Goal: Task Accomplishment & Management: Manage account settings

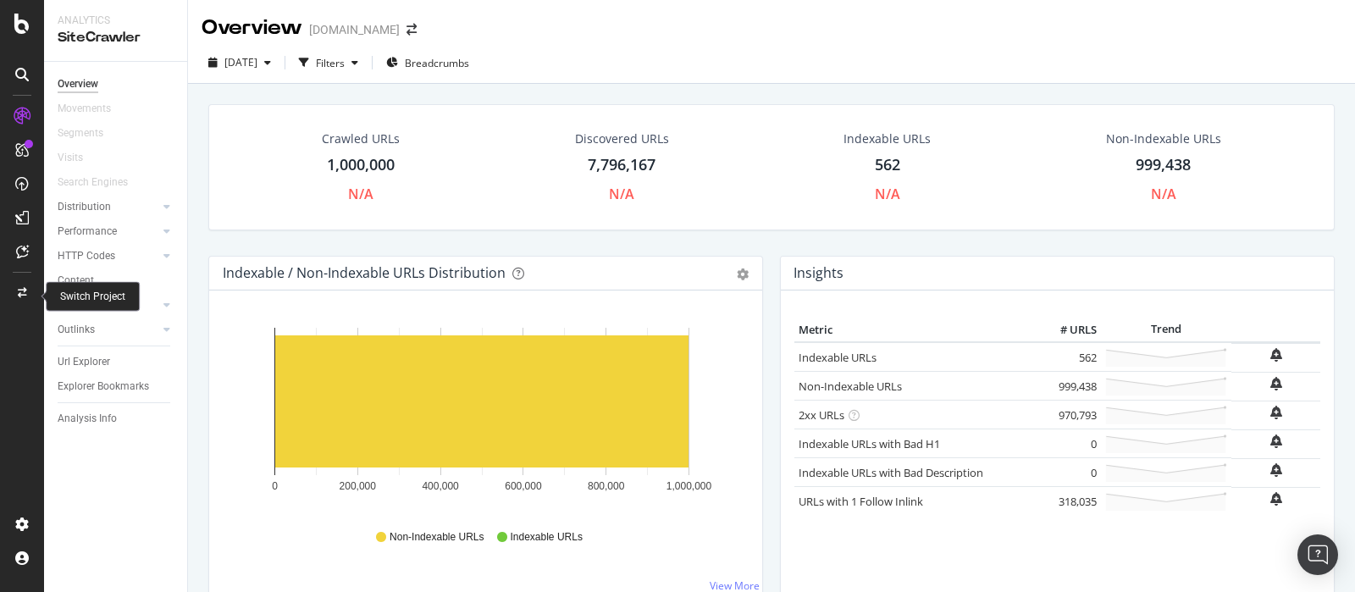
click at [26, 292] on div at bounding box center [22, 292] width 41 height 27
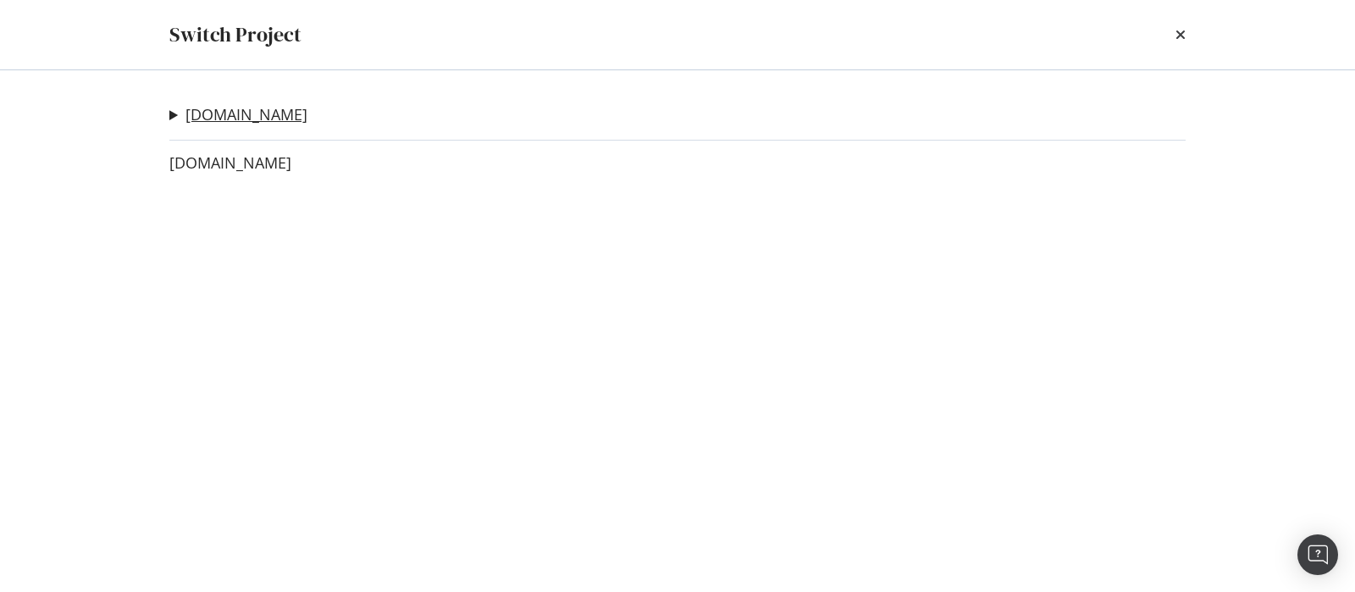
click at [247, 119] on link "[DOMAIN_NAME]" at bounding box center [246, 115] width 122 height 18
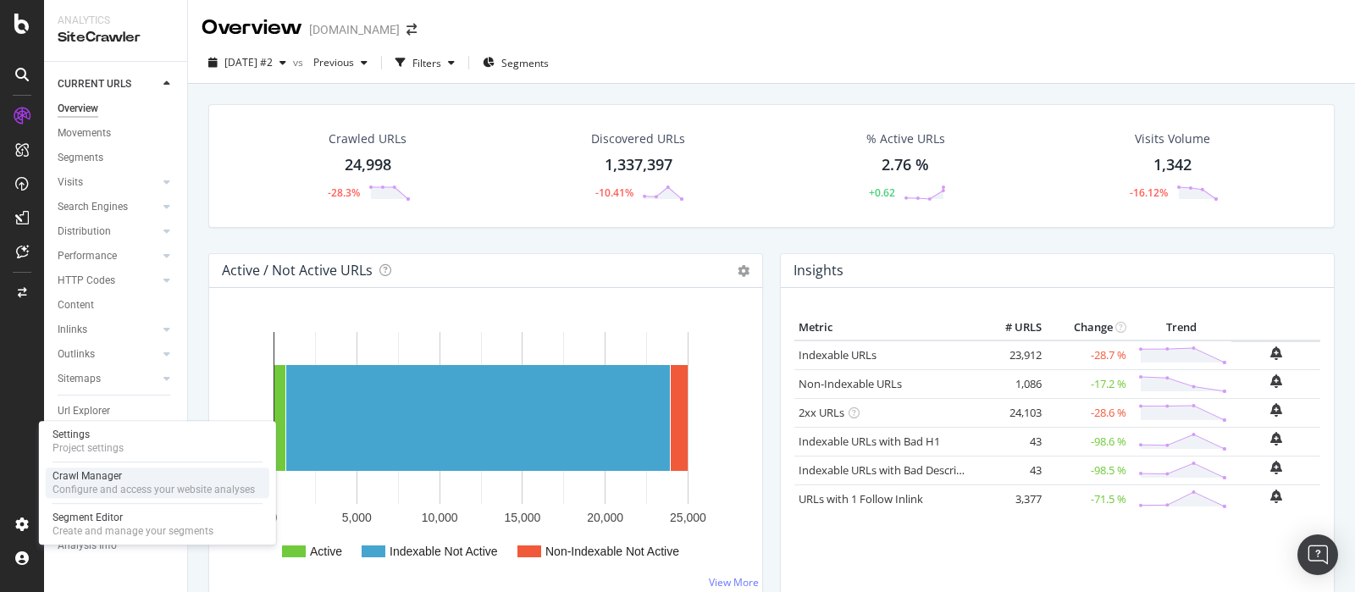
click at [110, 485] on div "Configure and access your website analyses" at bounding box center [154, 490] width 202 height 14
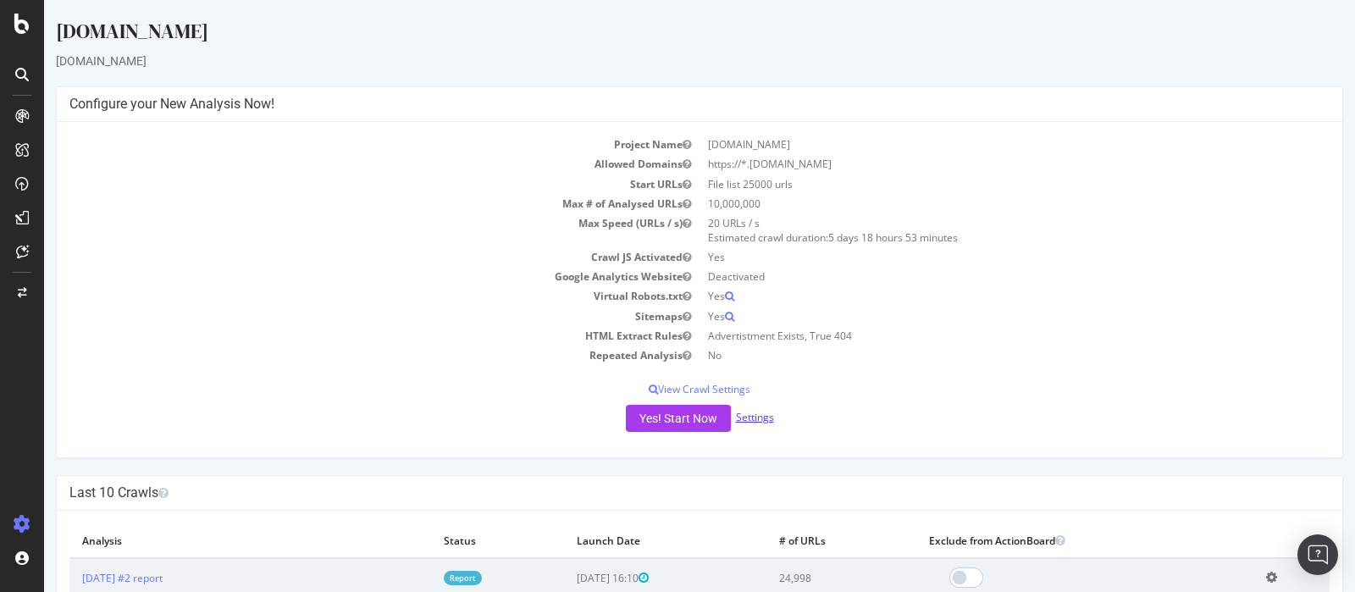
click at [752, 419] on link "Settings" at bounding box center [755, 417] width 38 height 14
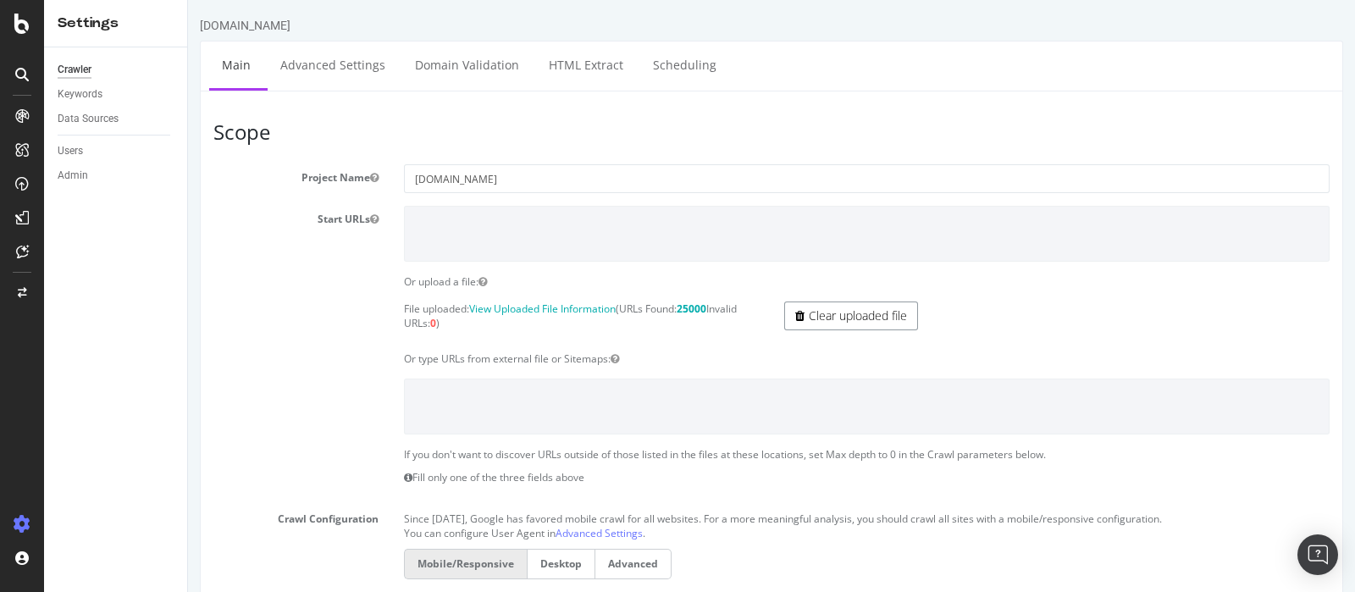
click at [831, 318] on link "Clear uploaded file" at bounding box center [851, 315] width 134 height 29
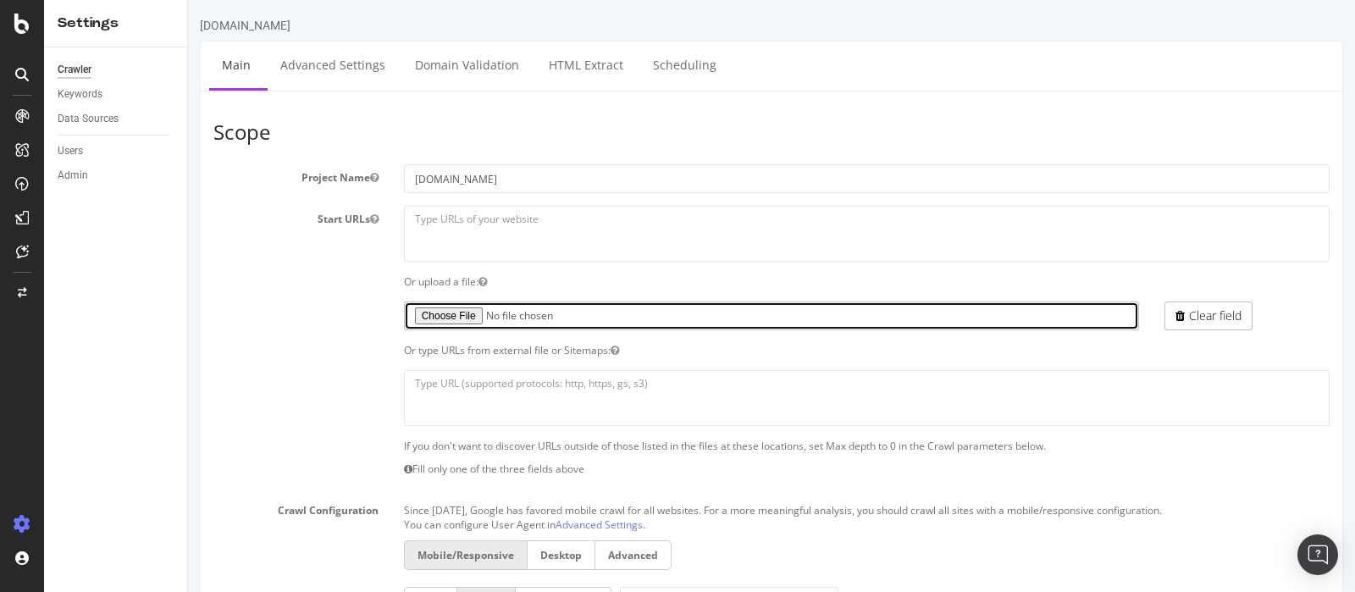
click at [464, 312] on input "file" at bounding box center [772, 315] width 736 height 29
type input "C:\fakepath\urls2.txt"
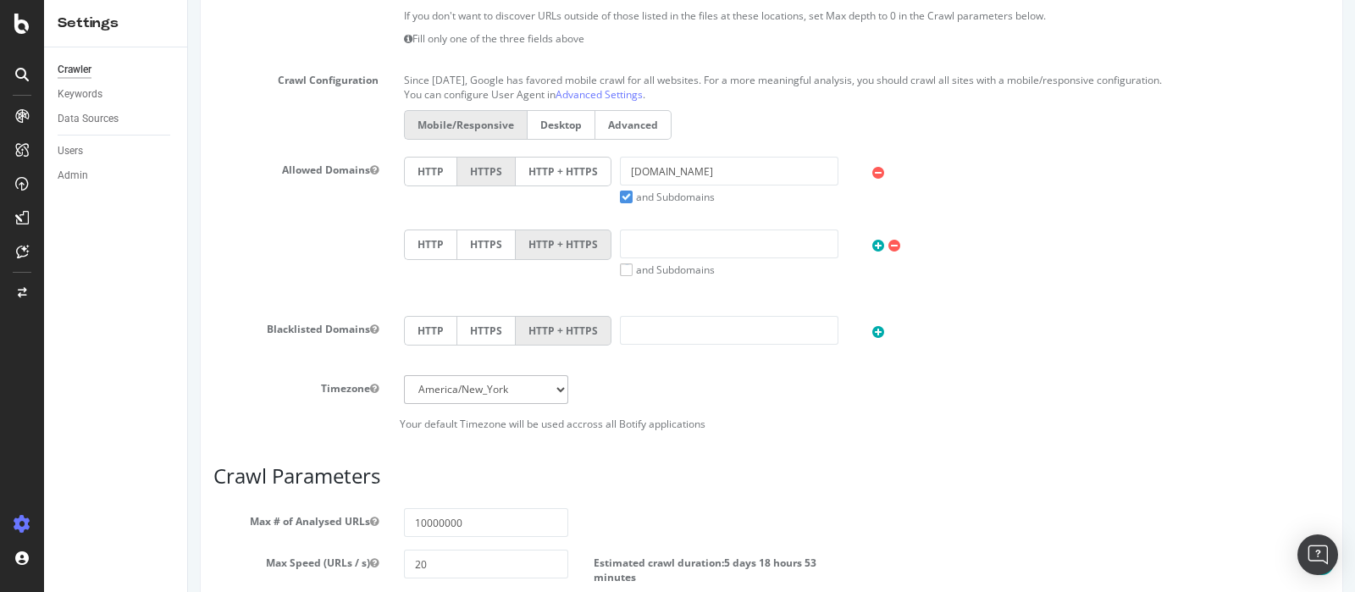
scroll to position [763, 0]
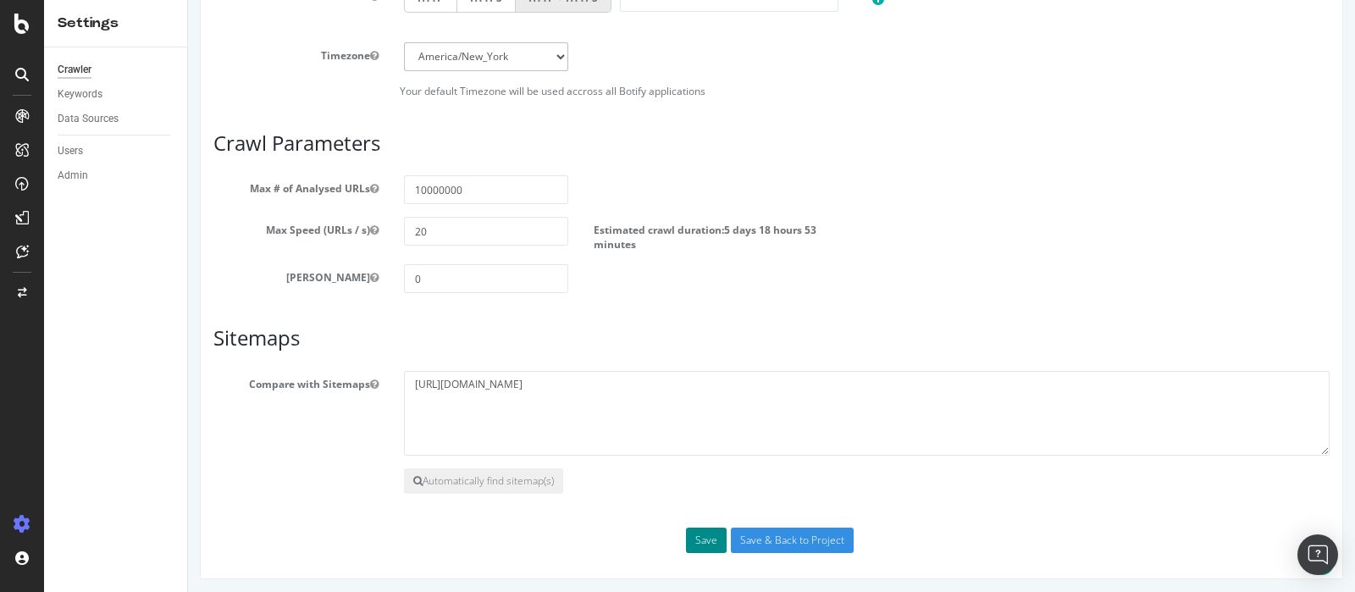
click at [700, 535] on button "Save" at bounding box center [706, 540] width 41 height 25
click at [688, 535] on div "Save Save & Back to Project" at bounding box center [772, 540] width 1142 height 25
click at [692, 540] on div "Save Save & Back to Project" at bounding box center [772, 540] width 1142 height 25
click at [801, 539] on input "Save & Back to Project" at bounding box center [792, 540] width 123 height 25
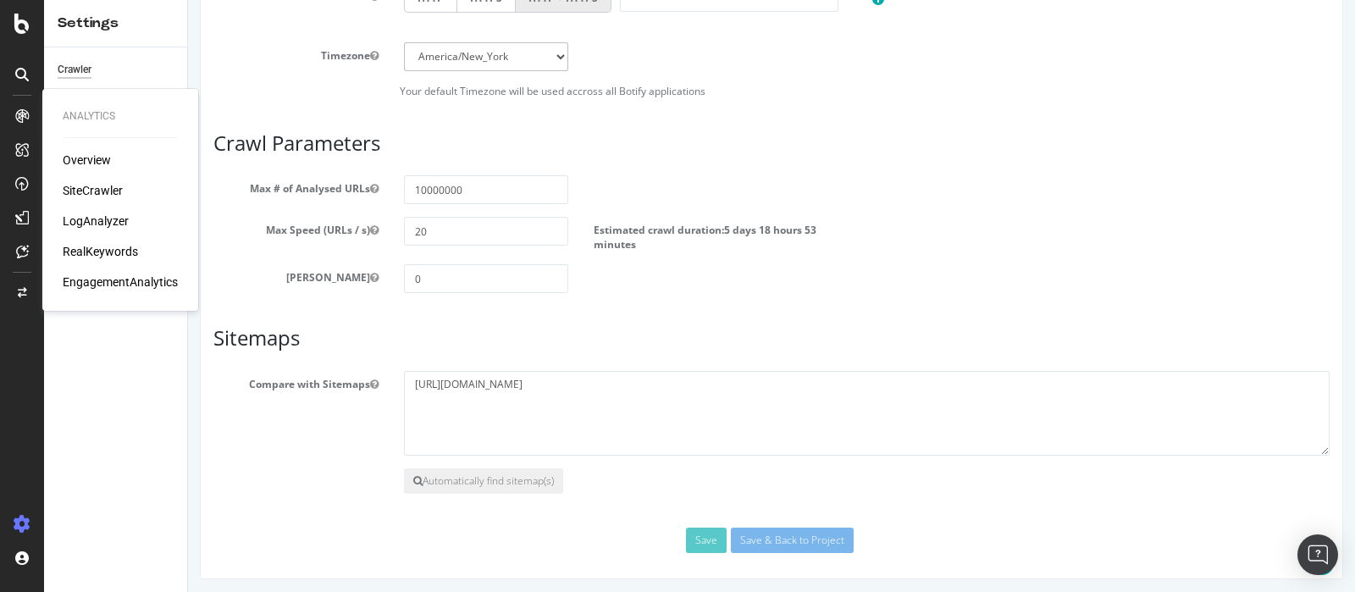
click at [106, 164] on div "Overview" at bounding box center [87, 160] width 48 height 17
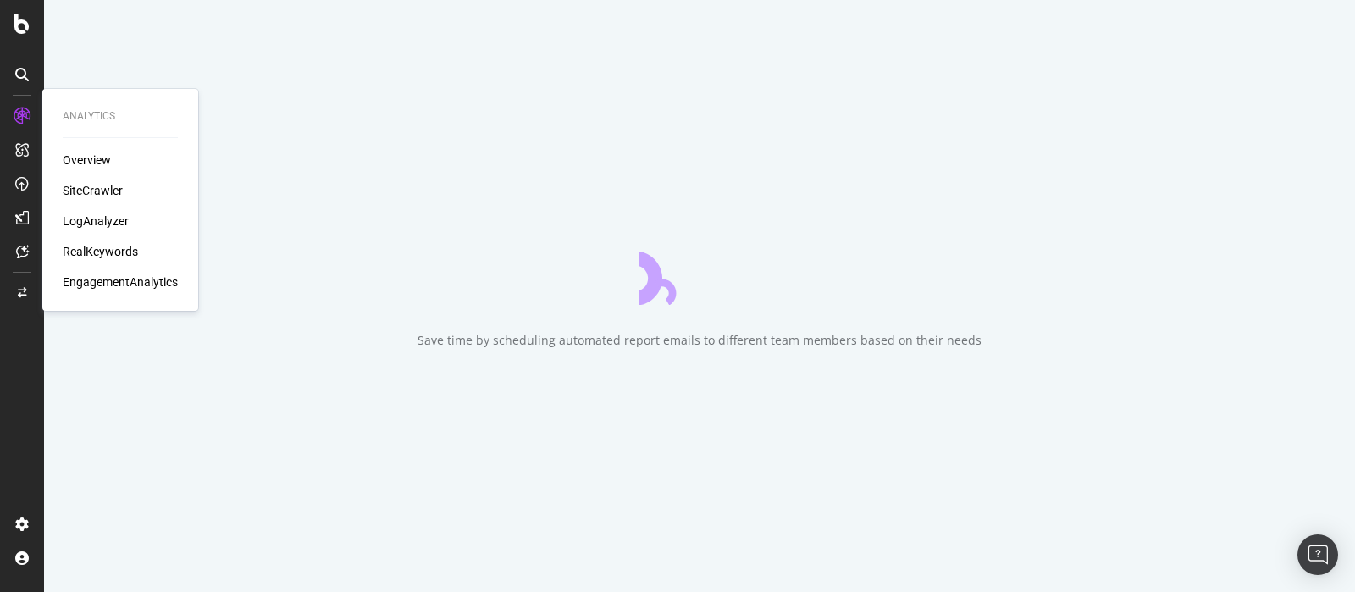
click at [111, 226] on div "LogAnalyzer" at bounding box center [96, 221] width 66 height 17
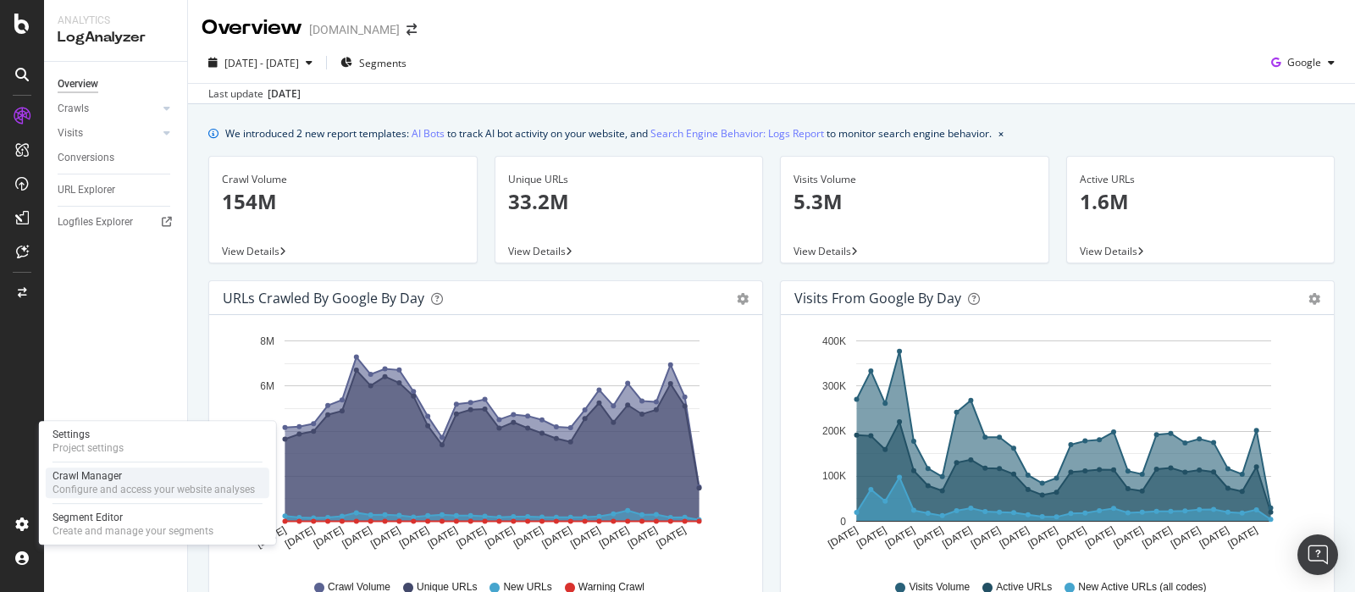
click at [135, 479] on div "Crawl Manager" at bounding box center [154, 476] width 202 height 14
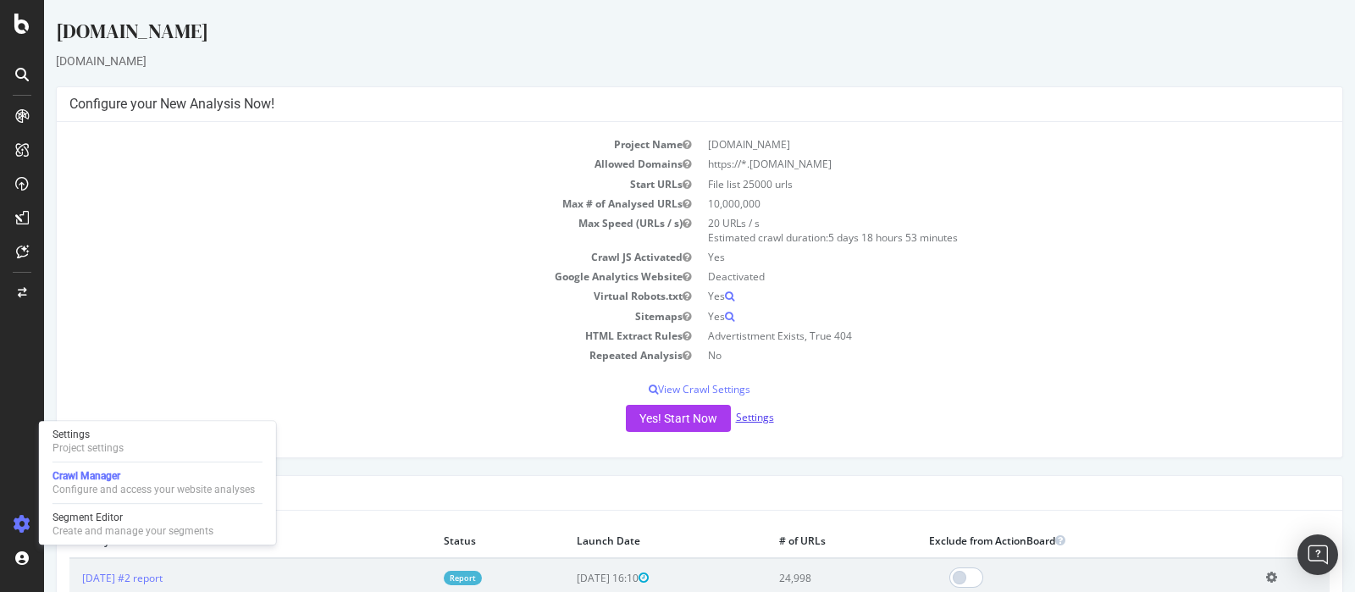
click at [752, 421] on link "Settings" at bounding box center [755, 417] width 38 height 14
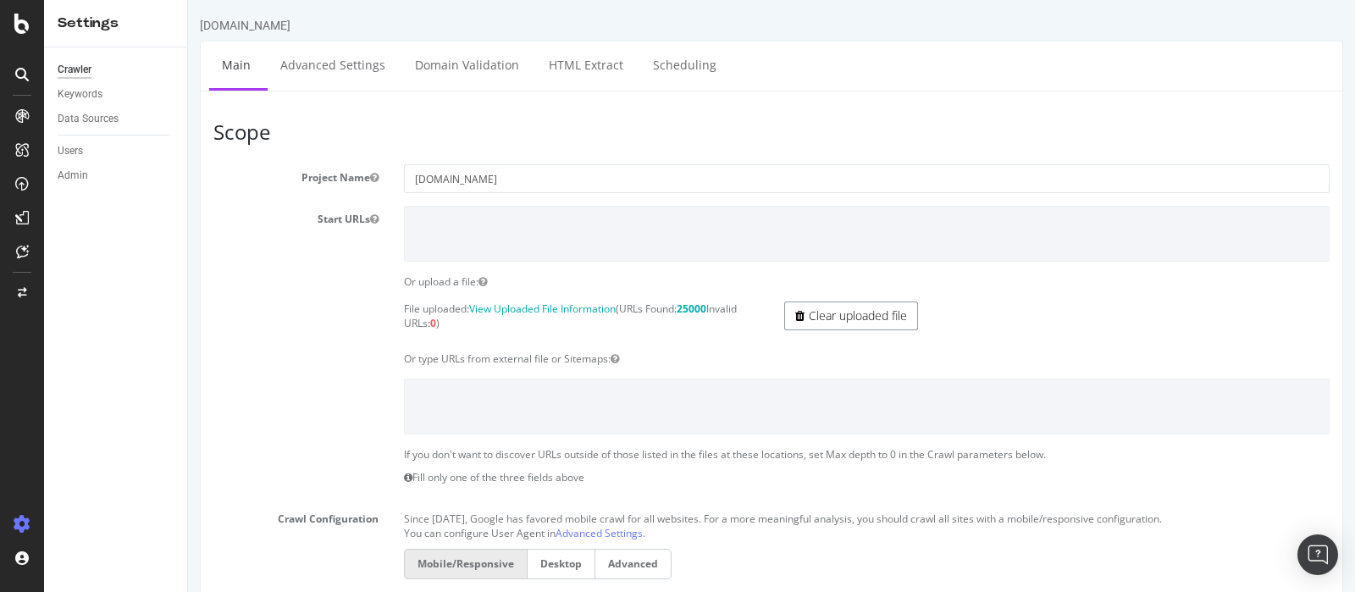
click at [819, 311] on link "Clear uploaded file" at bounding box center [851, 315] width 134 height 29
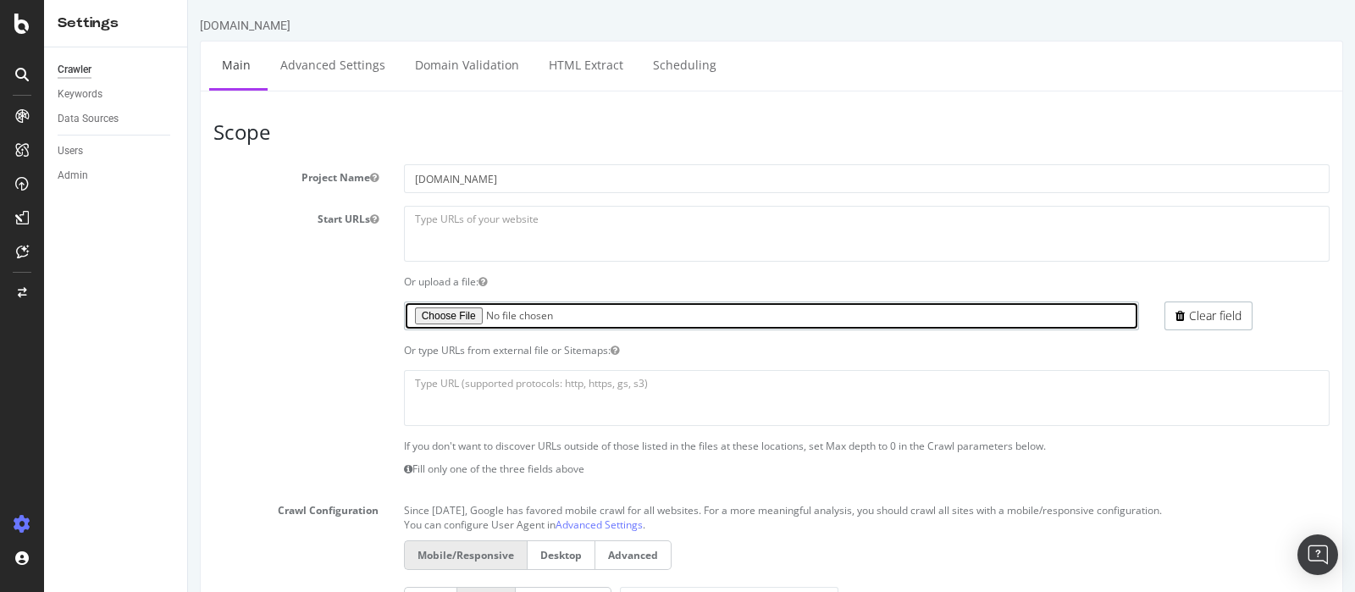
click at [446, 311] on input "file" at bounding box center [772, 315] width 736 height 29
type input "C:\fakepath\urls_part1.txt"
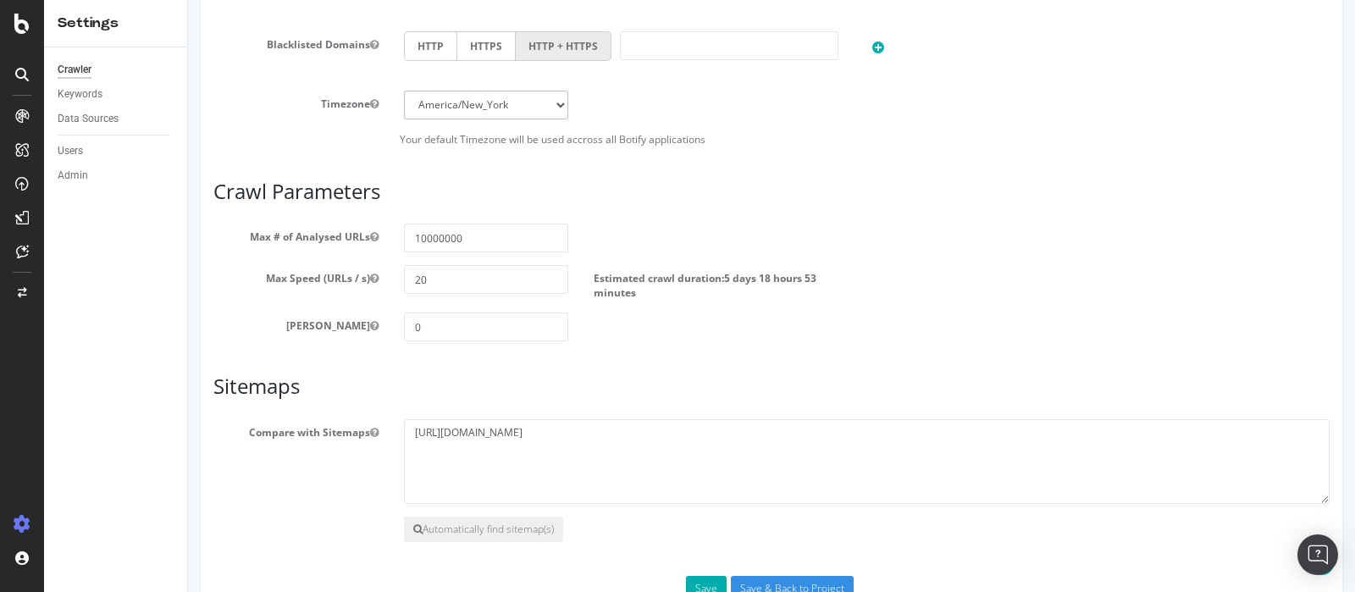
scroll to position [763, 0]
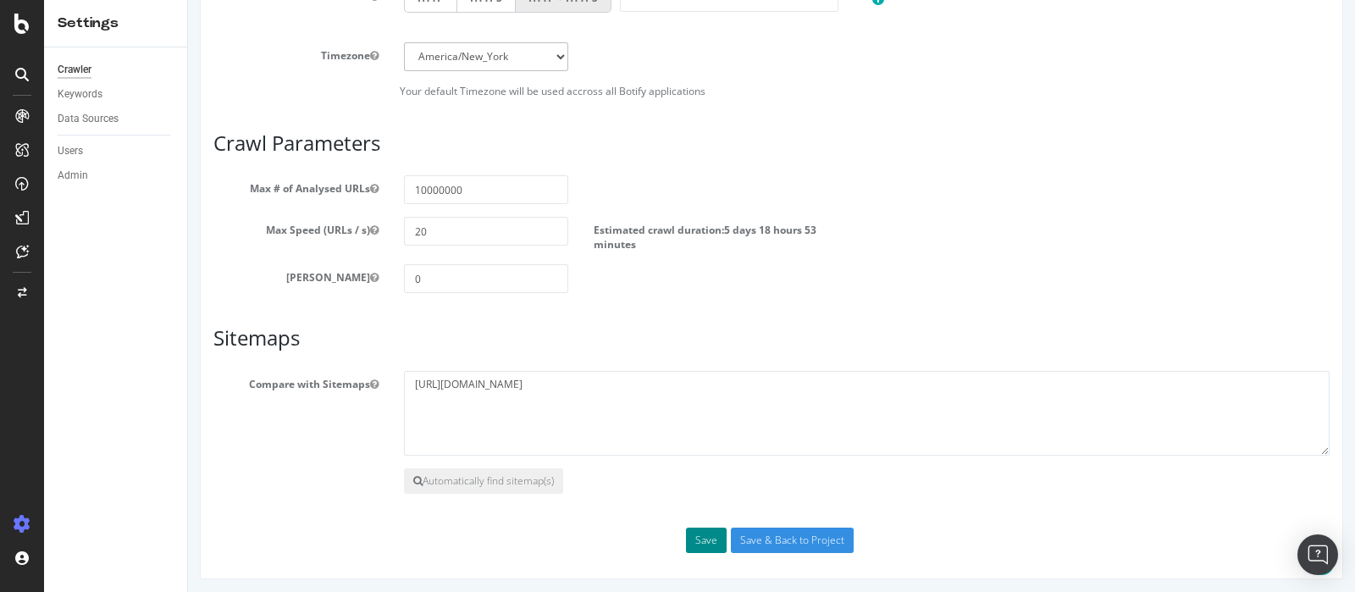
click at [705, 531] on button "Save" at bounding box center [706, 540] width 41 height 25
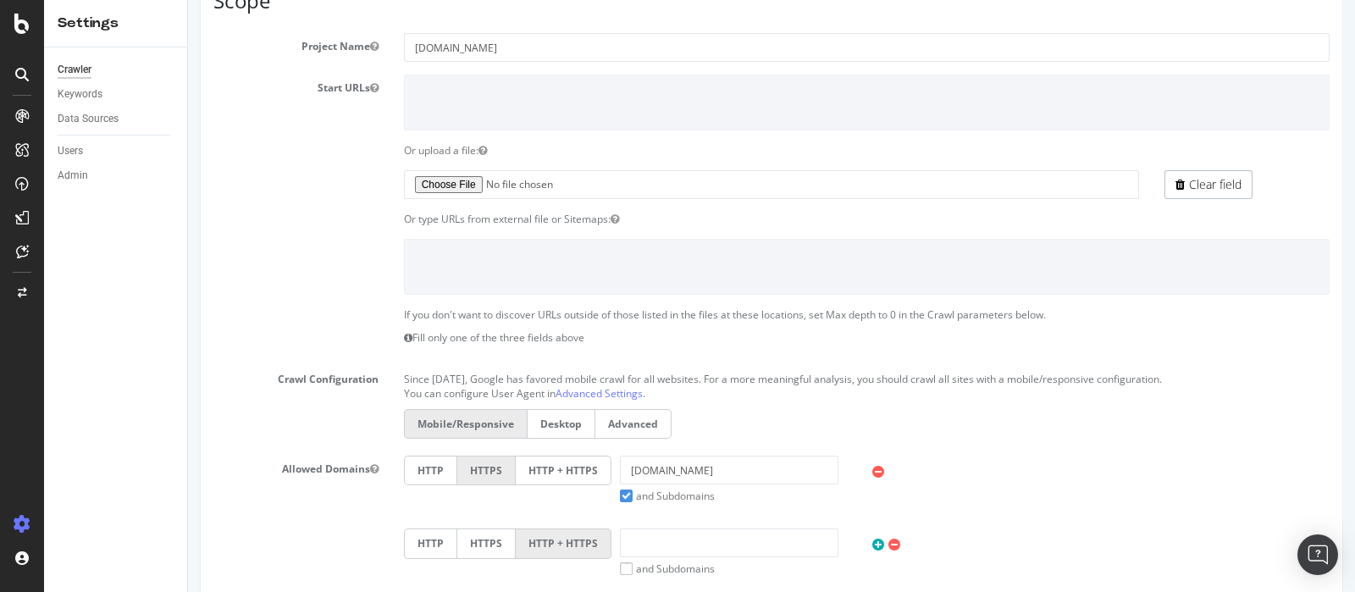
scroll to position [128, 0]
click at [21, 298] on div at bounding box center [22, 292] width 41 height 27
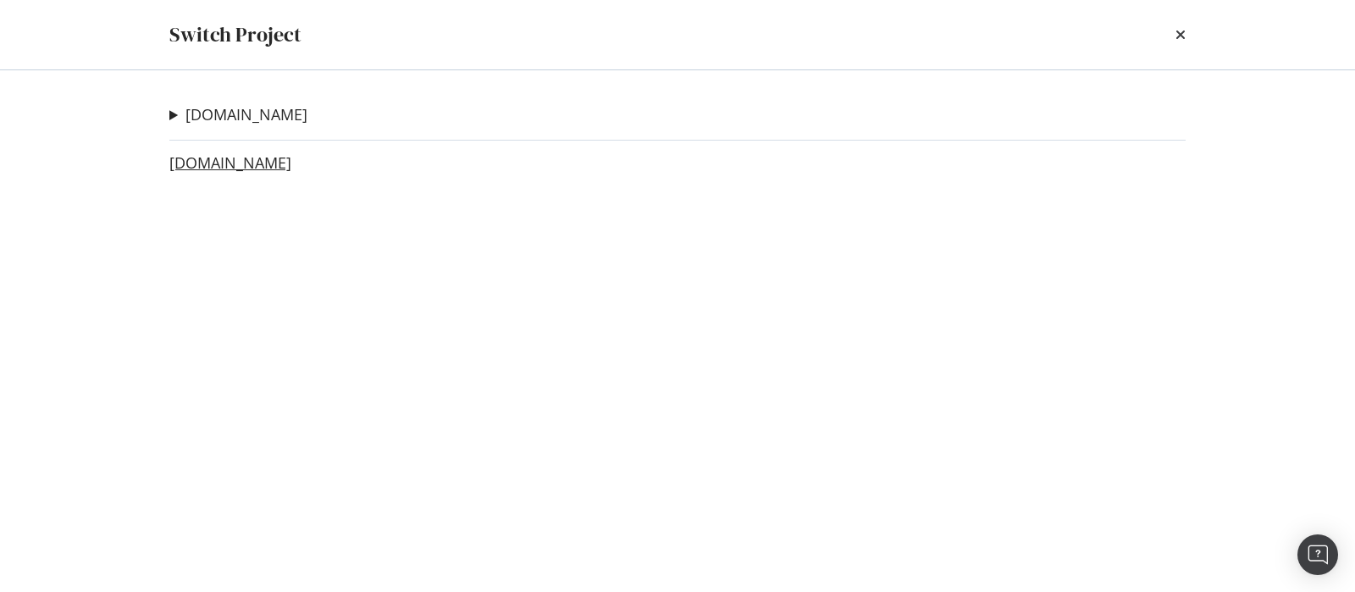
click at [275, 166] on link "[DOMAIN_NAME]" at bounding box center [230, 163] width 122 height 18
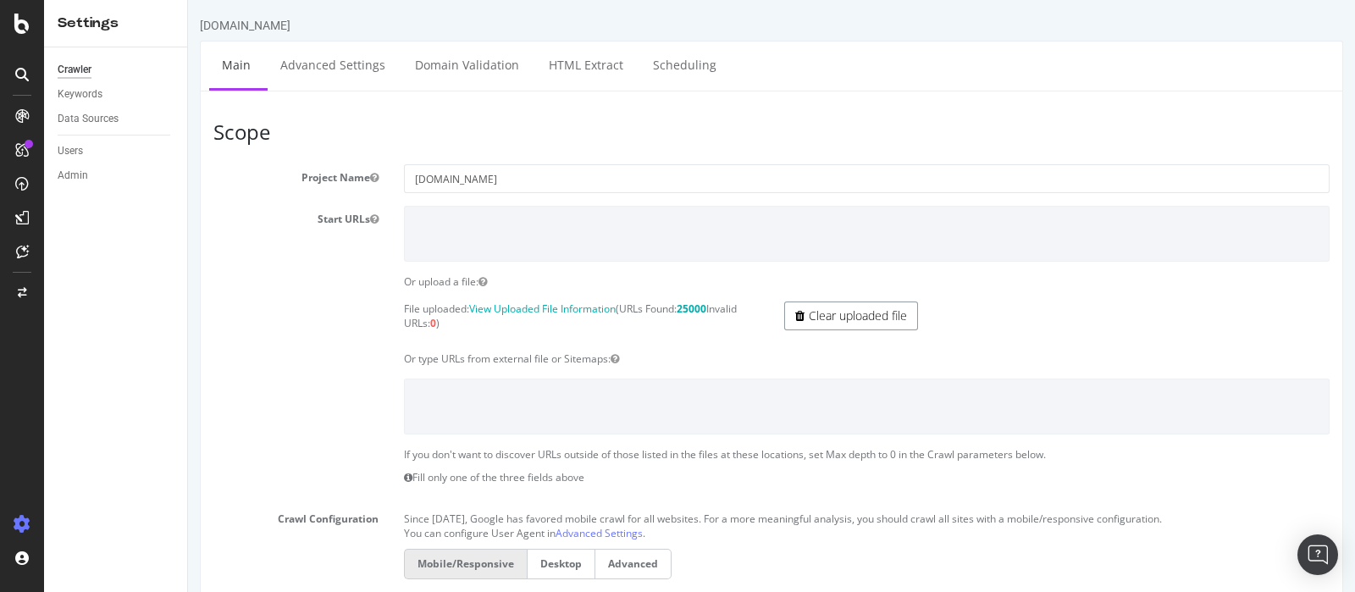
click at [820, 315] on link "Clear uploaded file" at bounding box center [851, 315] width 134 height 29
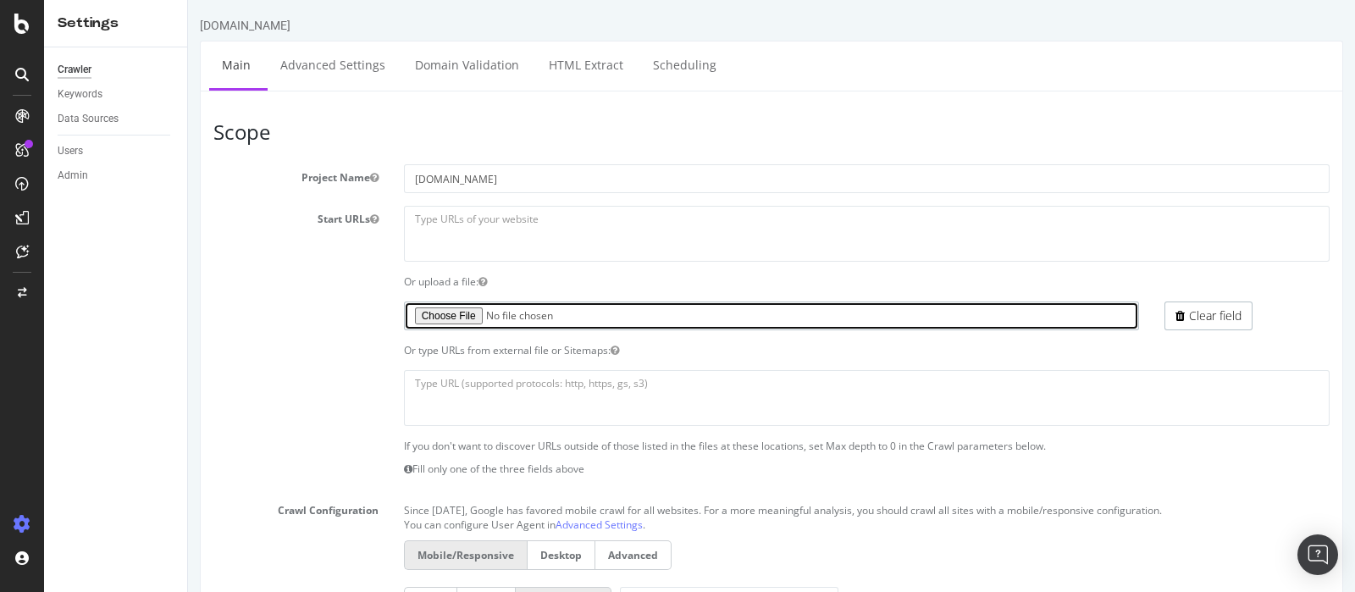
click at [445, 311] on input "file" at bounding box center [772, 315] width 736 height 29
type input "C:\fakepath\urls_part4.txt"
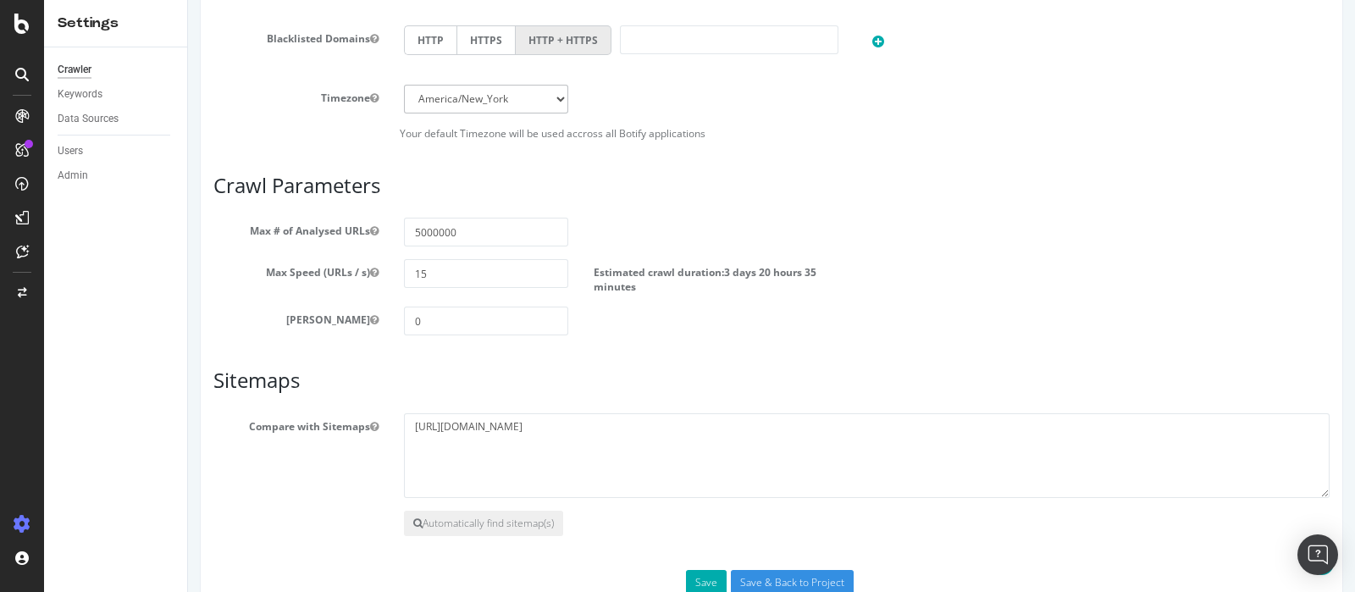
scroll to position [763, 0]
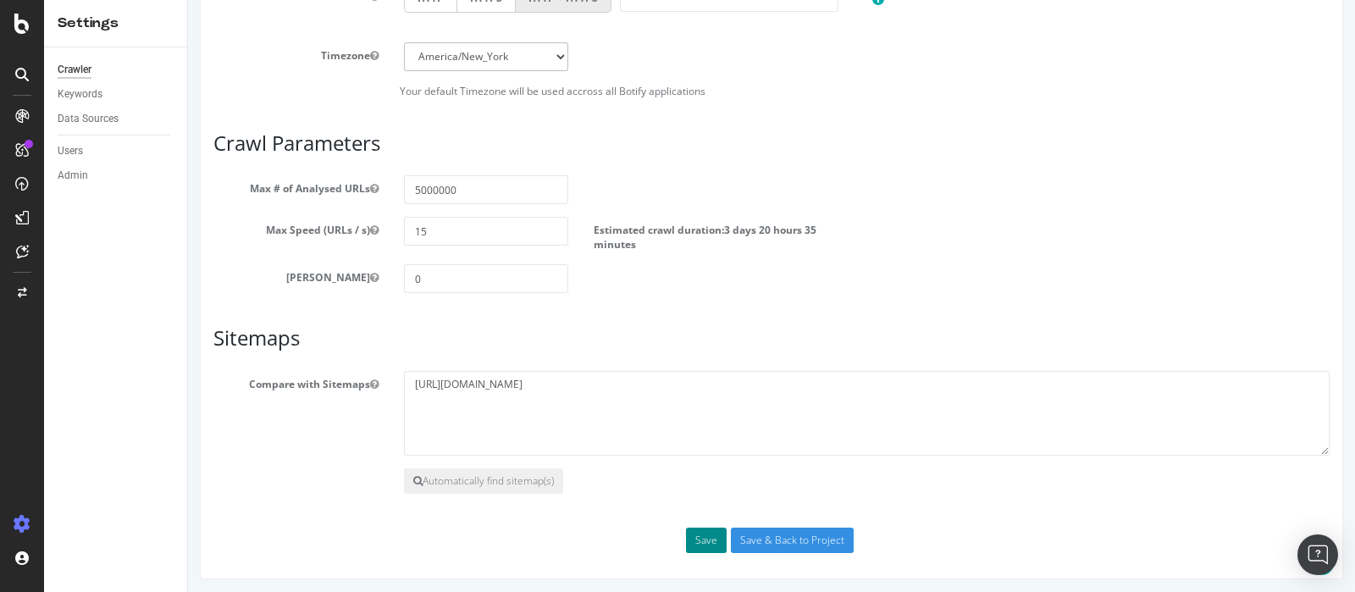
click at [698, 544] on button "Save" at bounding box center [706, 540] width 41 height 25
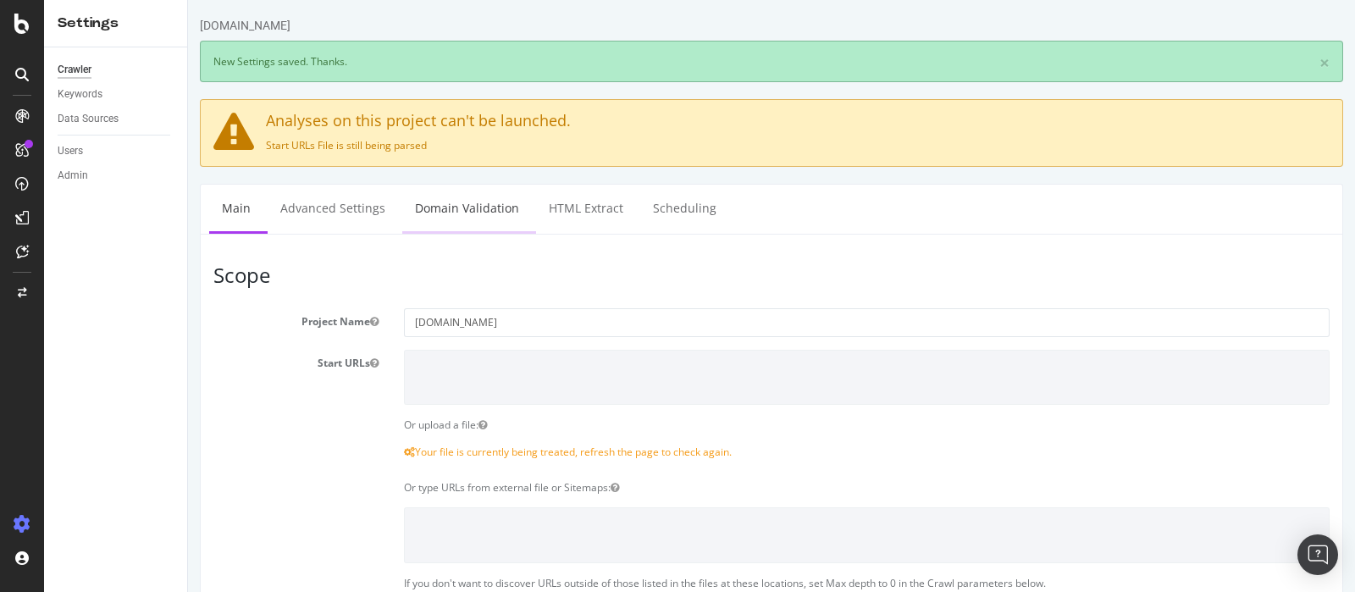
scroll to position [0, 0]
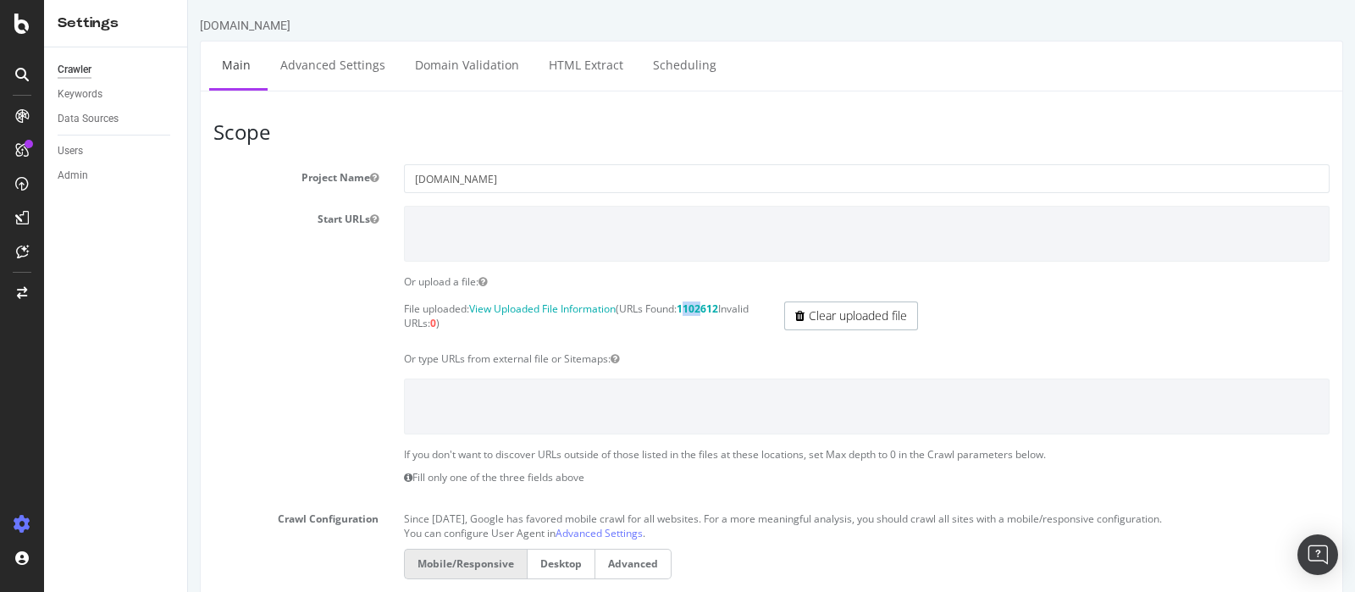
drag, startPoint x: 691, startPoint y: 308, endPoint x: 709, endPoint y: 308, distance: 17.8
click at [709, 308] on strong "1102612" at bounding box center [697, 308] width 41 height 14
click at [703, 368] on section "Project Name pagesjaunes.ca Start URLs Or upload a file: File uploaded: View Up…" at bounding box center [771, 516] width 1116 height 705
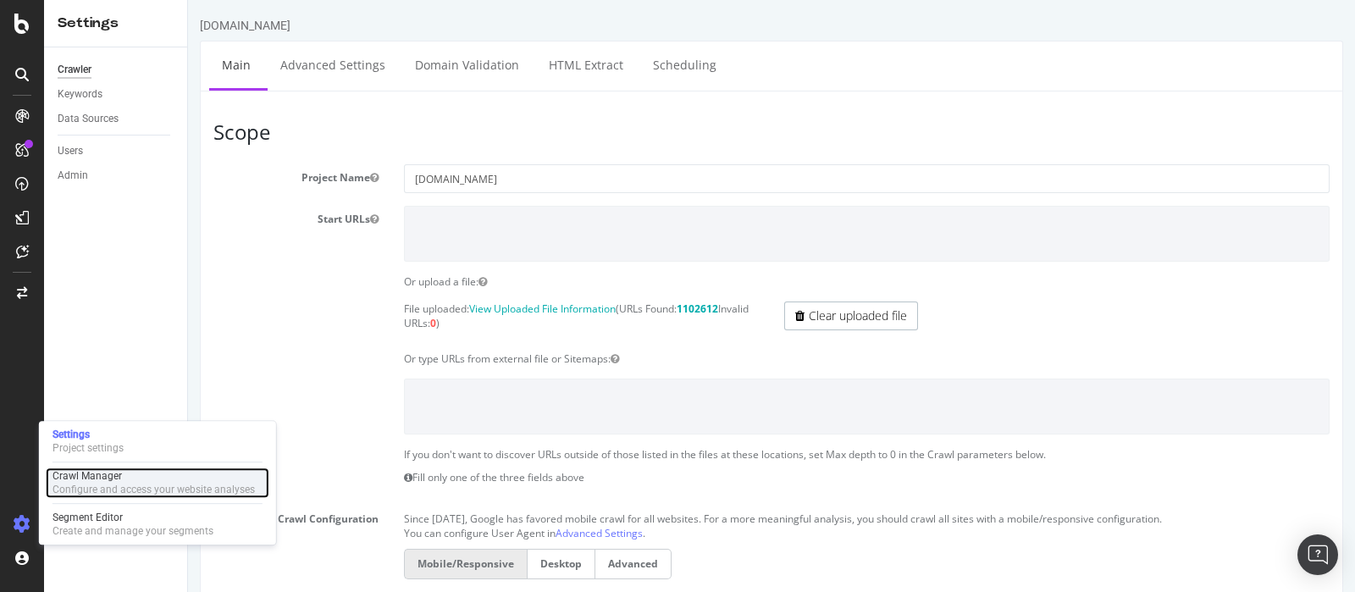
click at [117, 481] on div "Crawl Manager" at bounding box center [154, 476] width 202 height 14
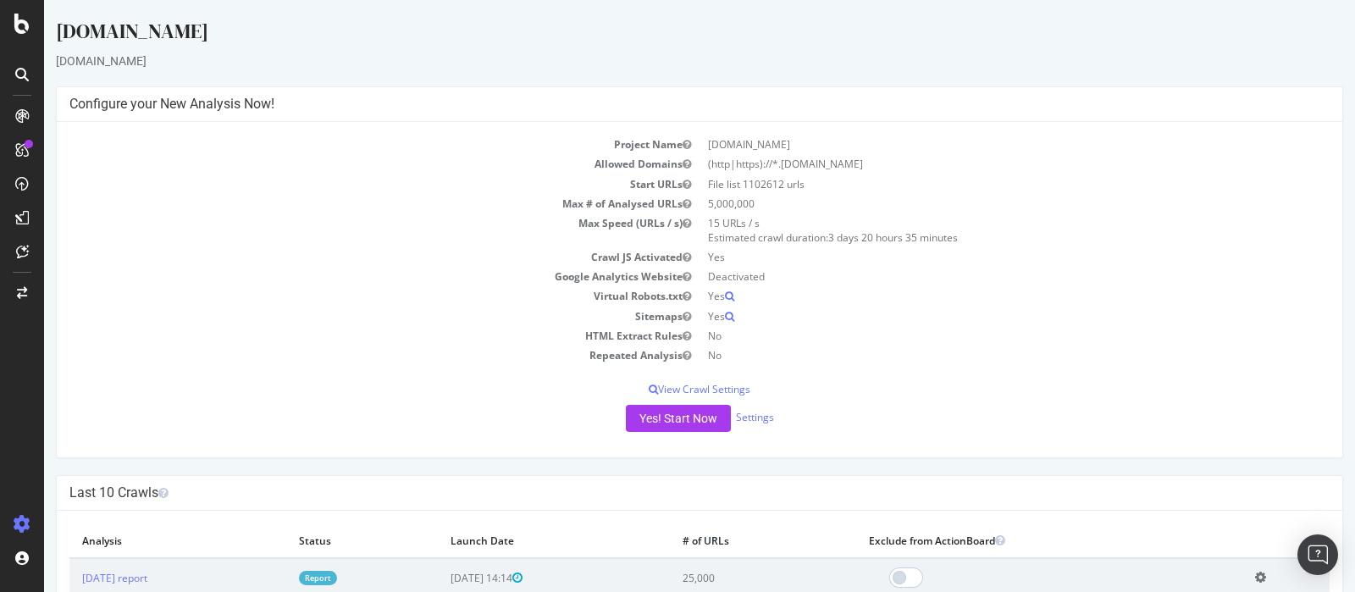
click at [753, 423] on div "Yes! Start Now Settings" at bounding box center [699, 418] width 1260 height 27
click at [753, 412] on link "Settings" at bounding box center [755, 417] width 38 height 14
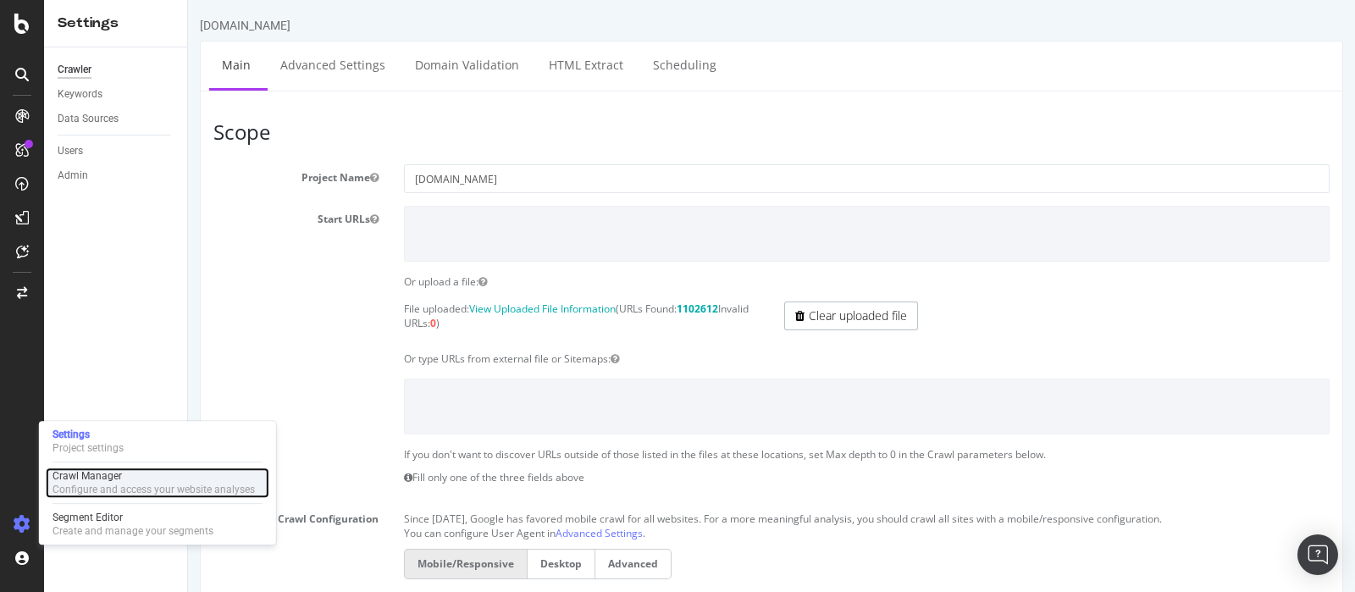
drag, startPoint x: 128, startPoint y: 481, endPoint x: 194, endPoint y: 478, distance: 66.1
click at [128, 480] on div "Crawl Manager" at bounding box center [154, 476] width 202 height 14
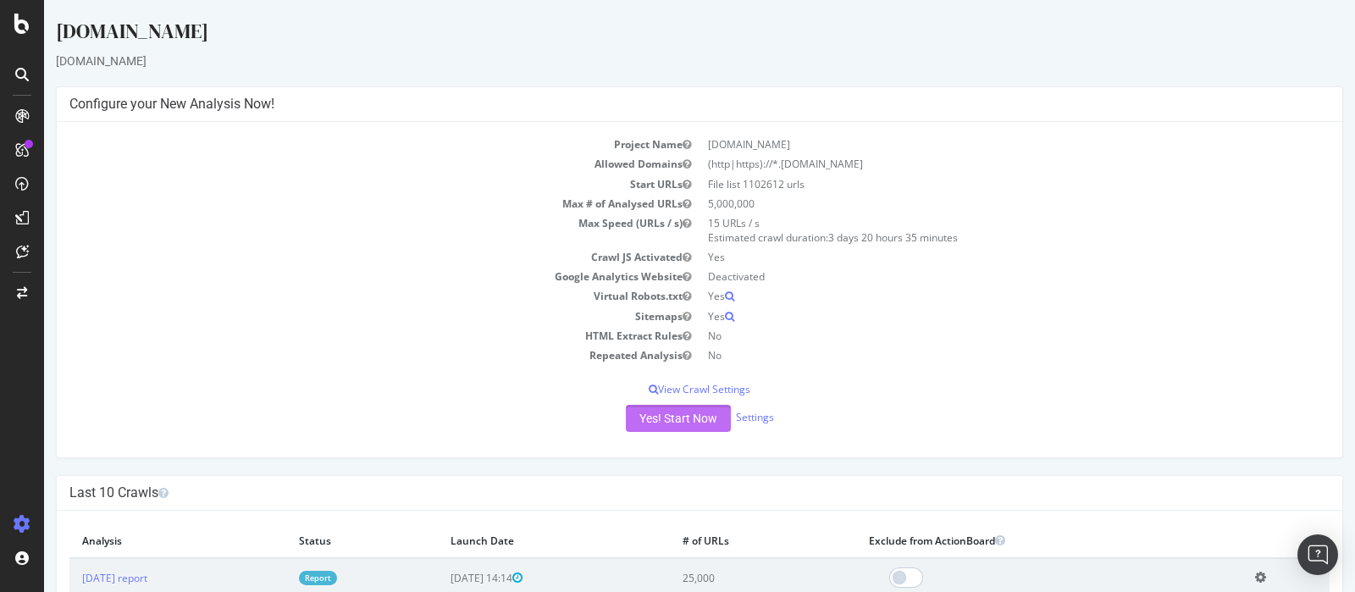
click at [685, 418] on button "Yes! Start Now" at bounding box center [678, 418] width 105 height 27
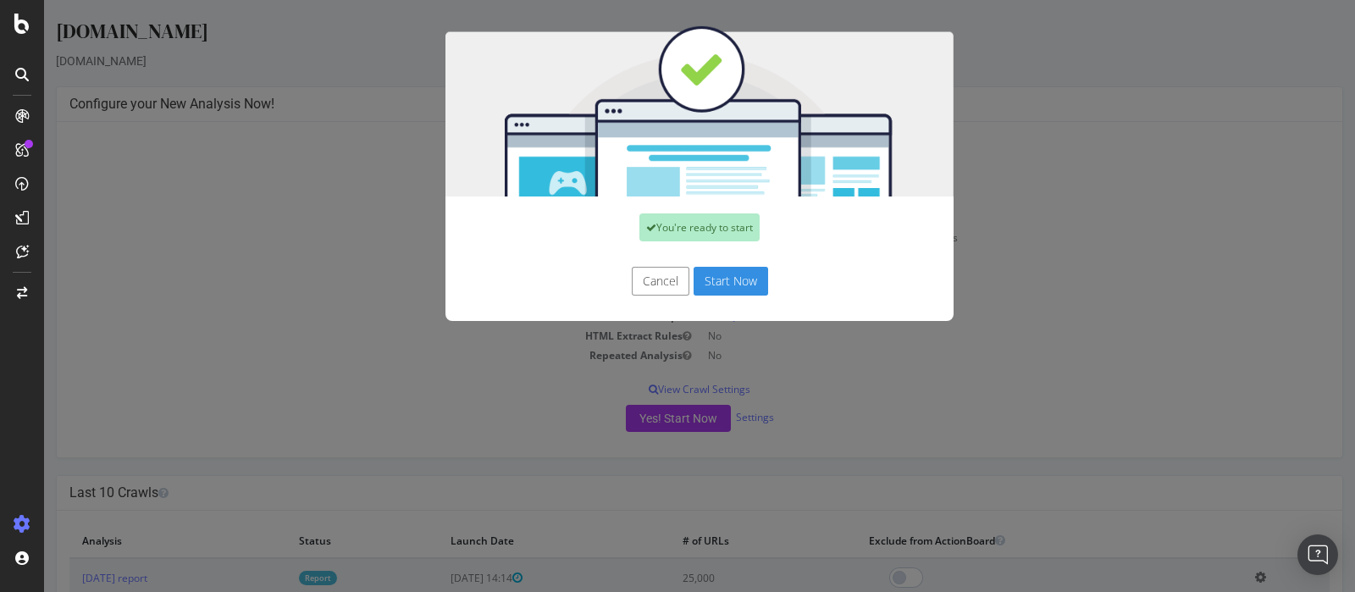
click at [737, 285] on button "Start Now" at bounding box center [731, 281] width 75 height 29
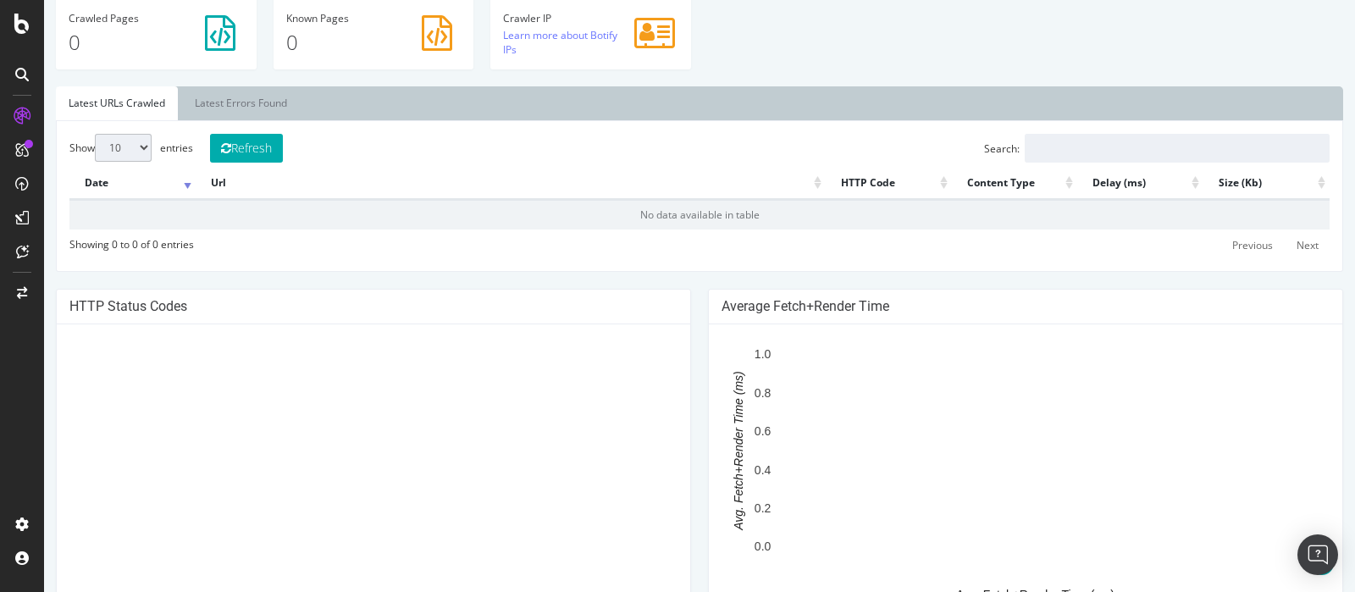
scroll to position [529, 0]
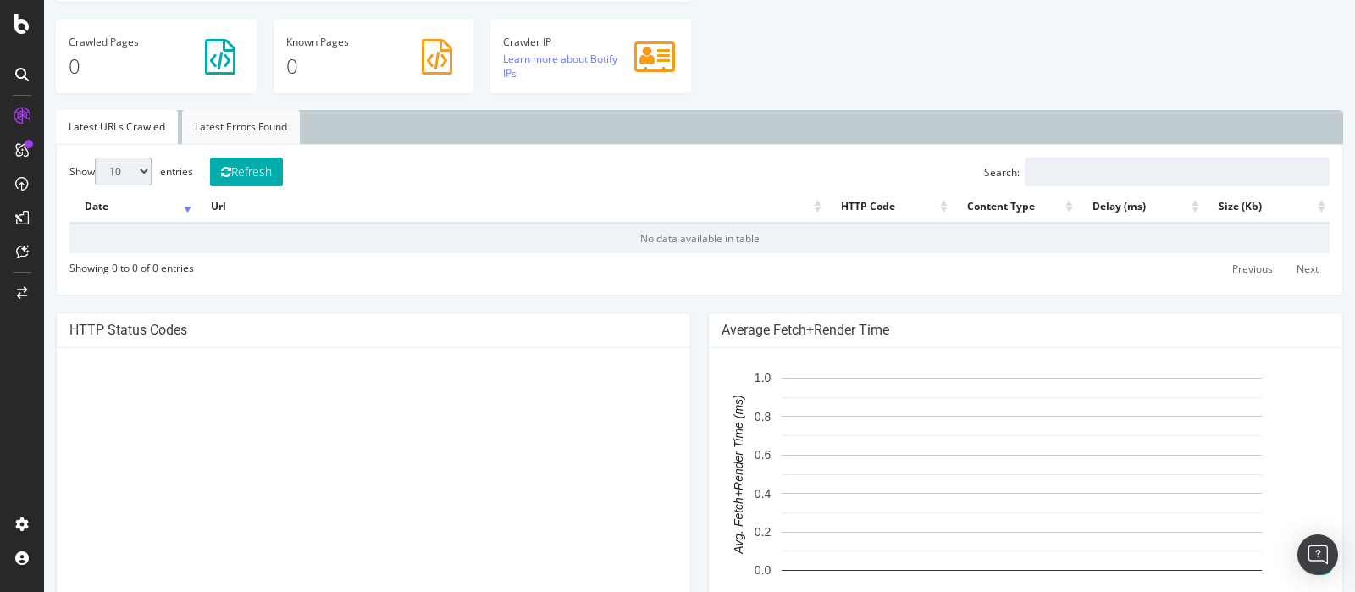
click at [249, 127] on link "Latest Errors Found" at bounding box center [241, 127] width 118 height 34
click at [104, 115] on link "Latest URLs Crawled" at bounding box center [117, 127] width 122 height 34
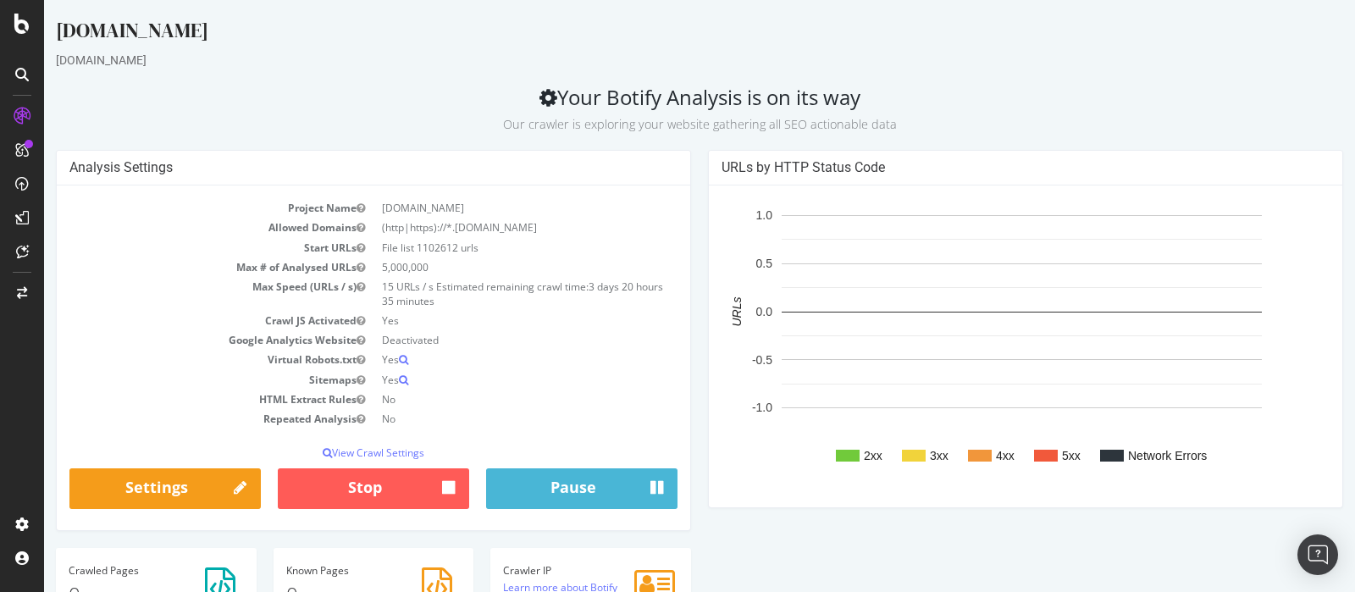
scroll to position [0, 0]
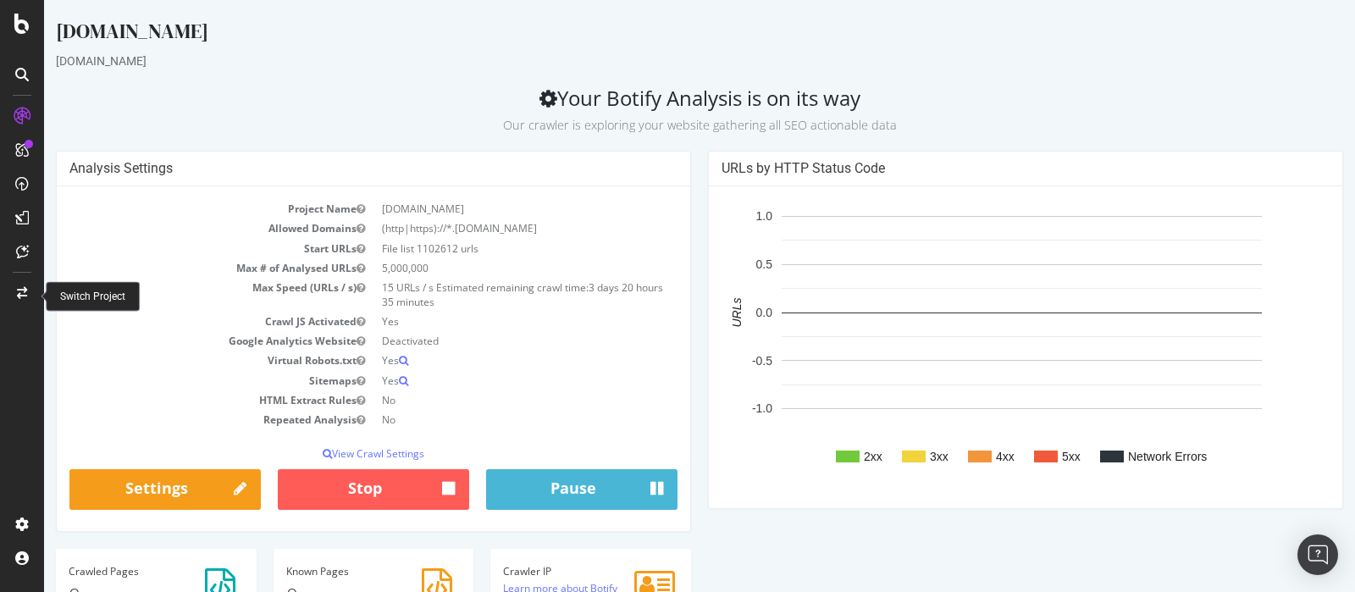
click at [30, 294] on div at bounding box center [22, 292] width 41 height 27
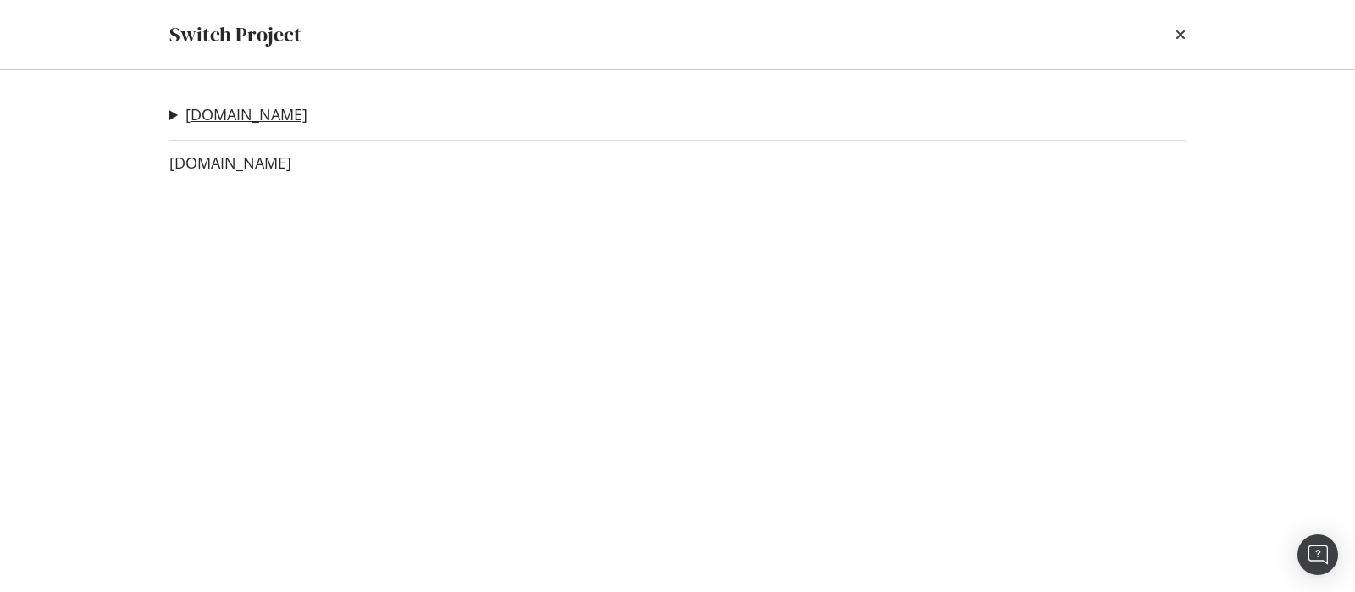
click at [265, 115] on link "[DOMAIN_NAME]" at bounding box center [246, 115] width 122 height 18
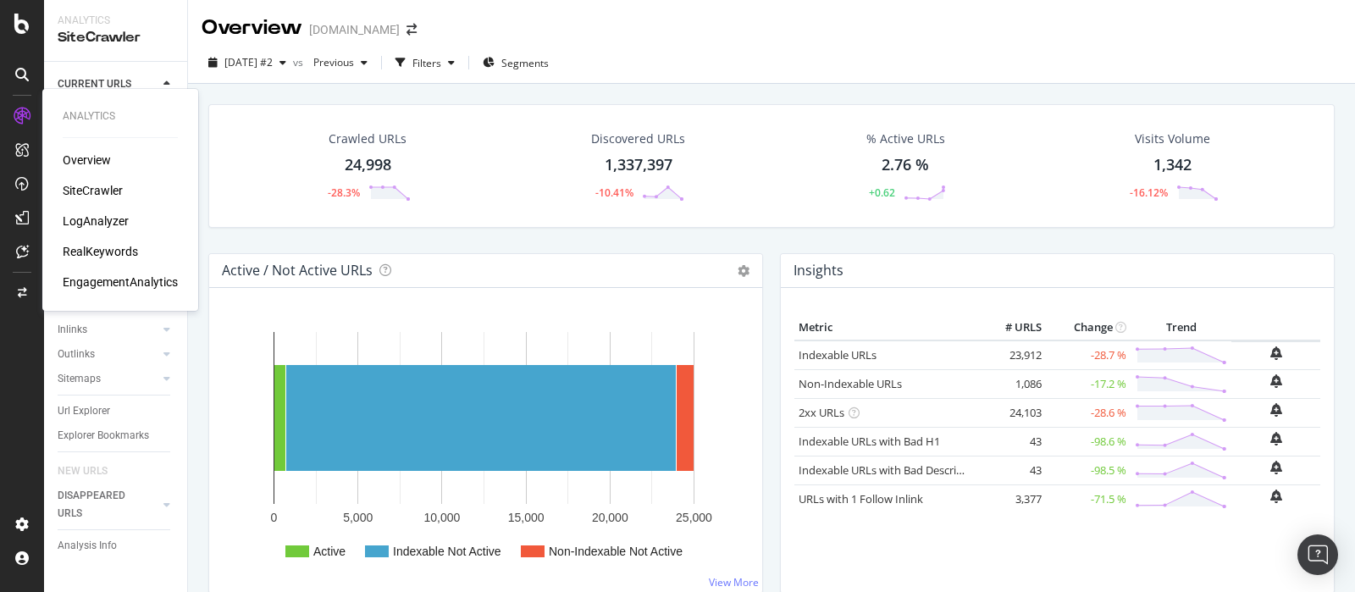
click at [100, 216] on div "LogAnalyzer" at bounding box center [96, 221] width 66 height 17
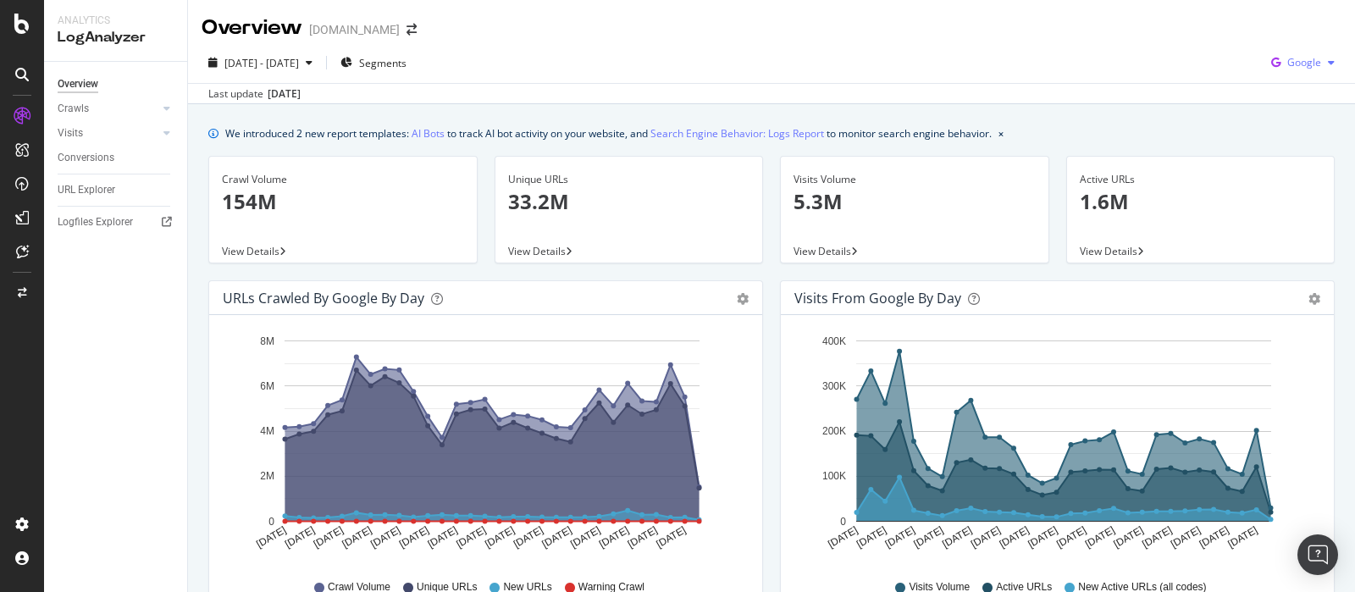
click at [1287, 65] on span "Google" at bounding box center [1304, 62] width 34 height 14
click at [1300, 191] on span "Other AI Bots" at bounding box center [1300, 190] width 63 height 15
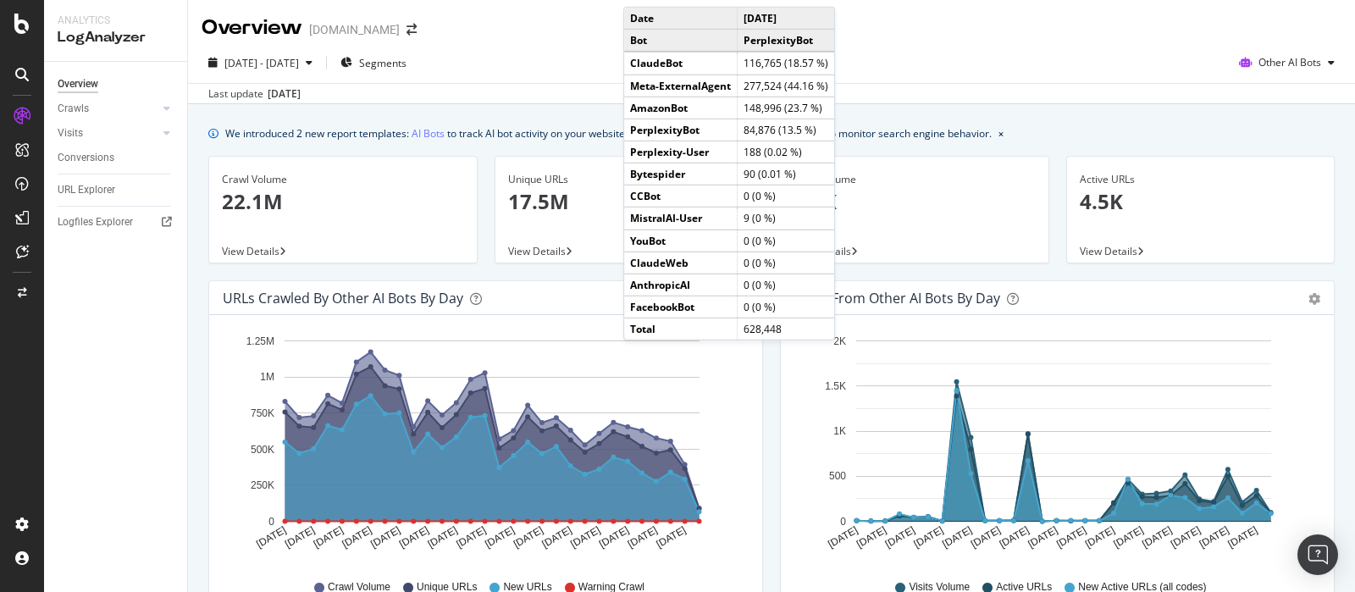
click at [616, 348] on rect "A chart." at bounding box center [492, 430] width 415 height 181
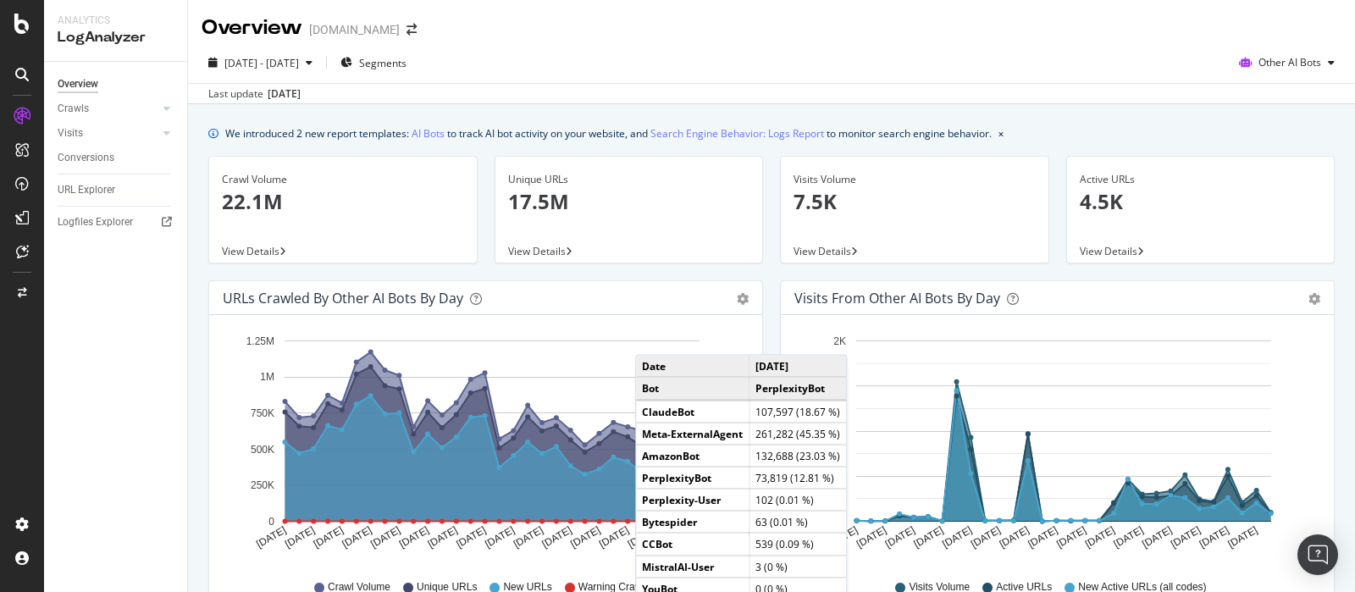
click at [1097, 286] on div "Visits from Other AI Bots by day Area Table" at bounding box center [1057, 298] width 553 height 34
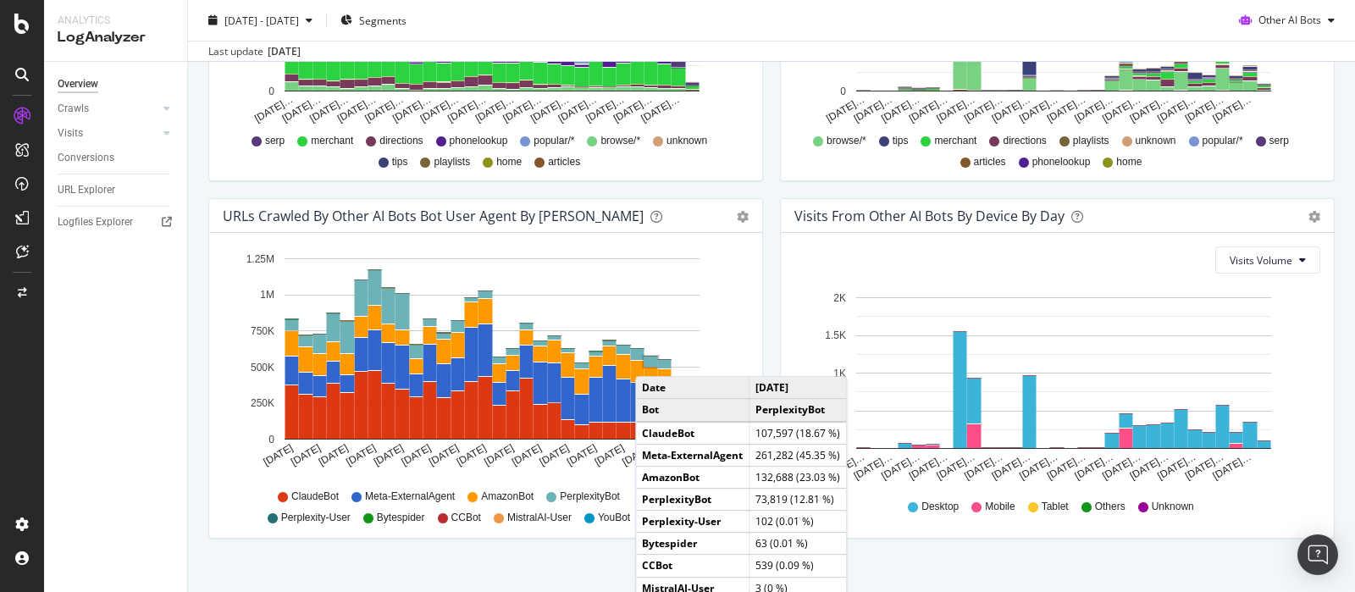
scroll to position [818, 0]
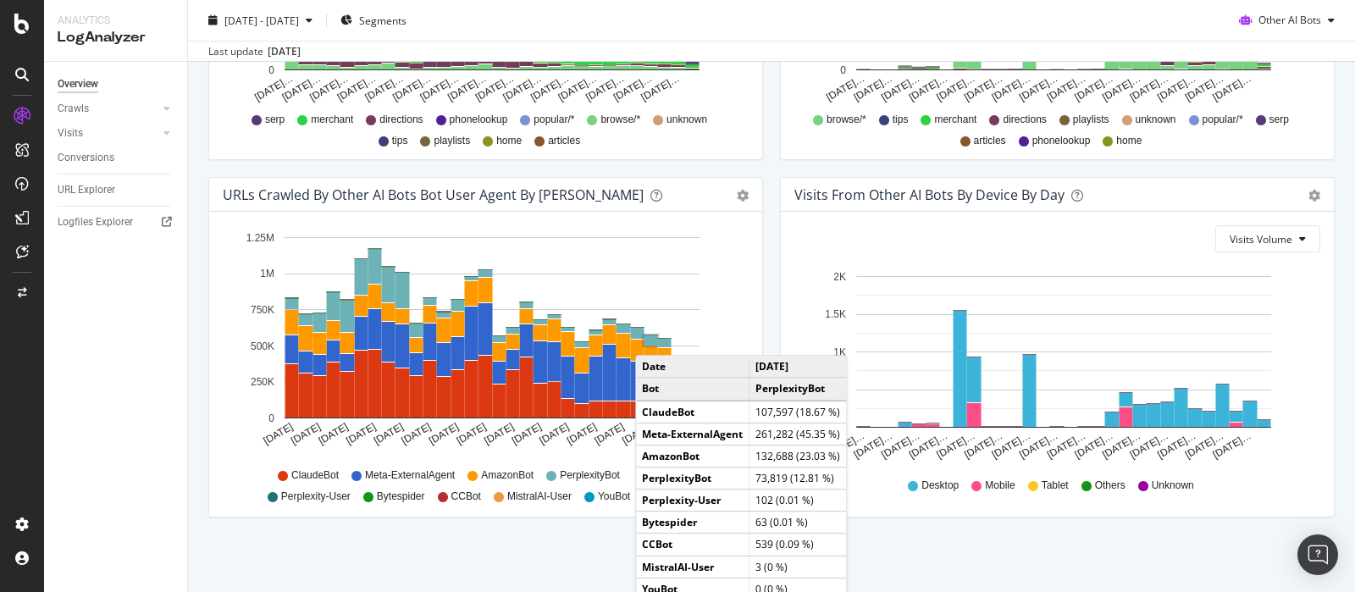
click at [1024, 531] on div "Visits From Other AI Bots By Device By Day Timeline (by Value) Timeline (by Per…" at bounding box center [1057, 355] width 572 height 357
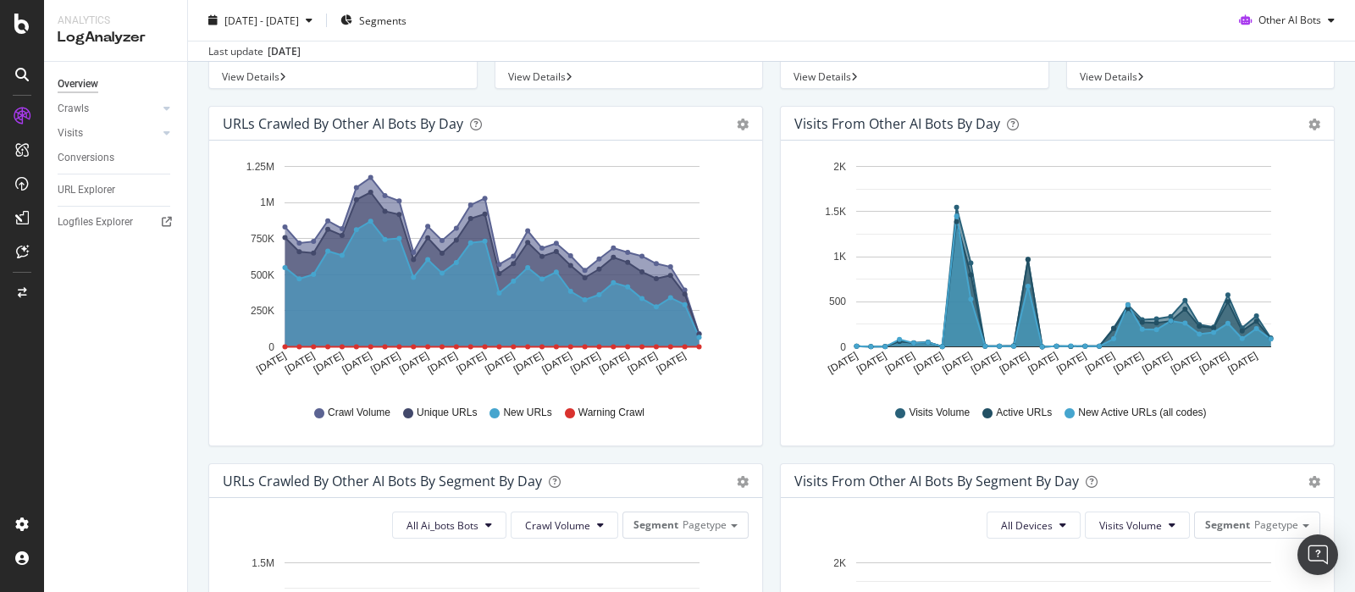
scroll to position [0, 0]
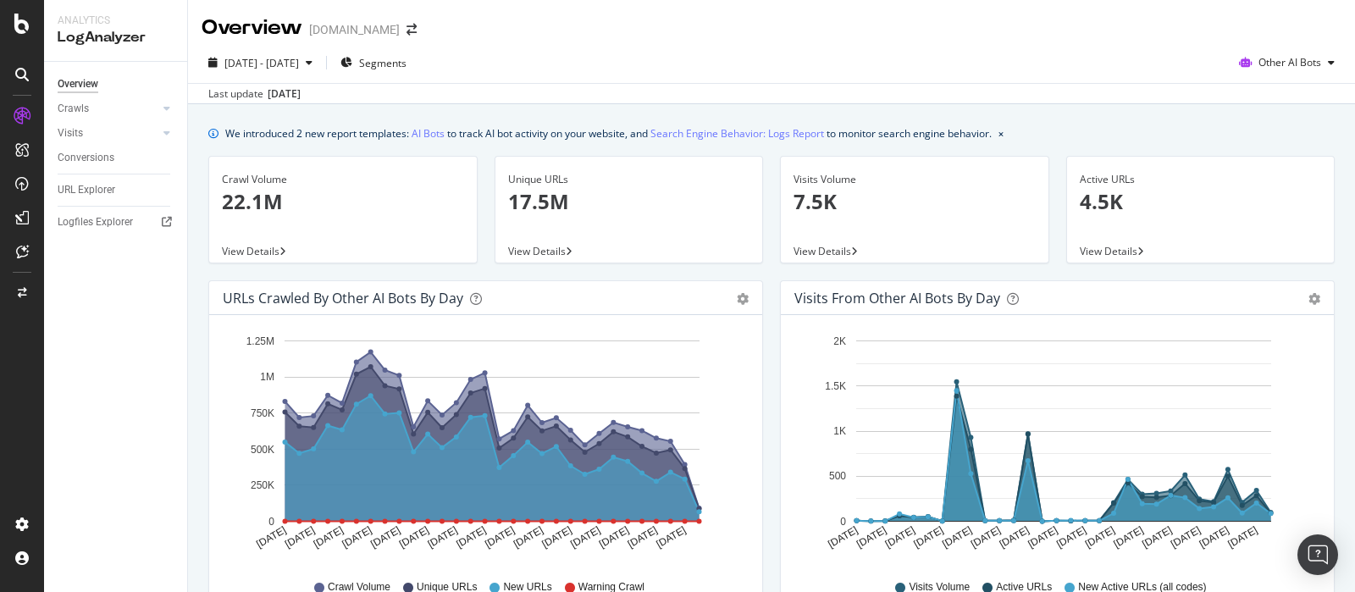
click at [263, 192] on p "22.1M" at bounding box center [343, 201] width 242 height 29
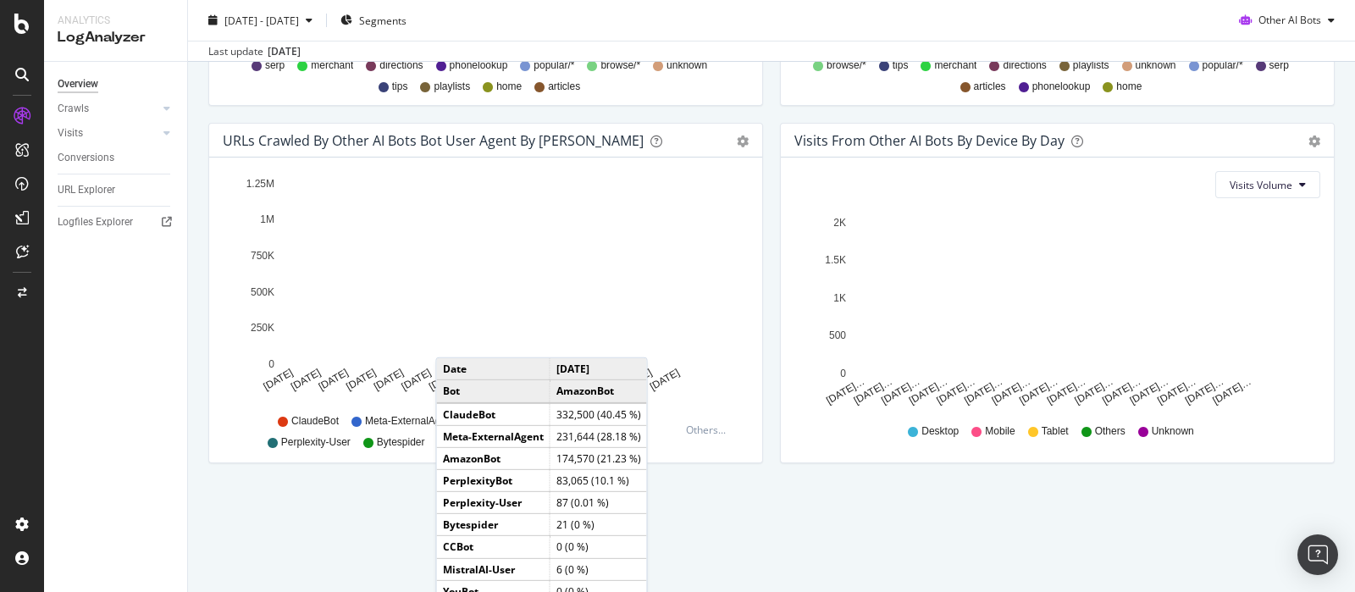
scroll to position [818, 0]
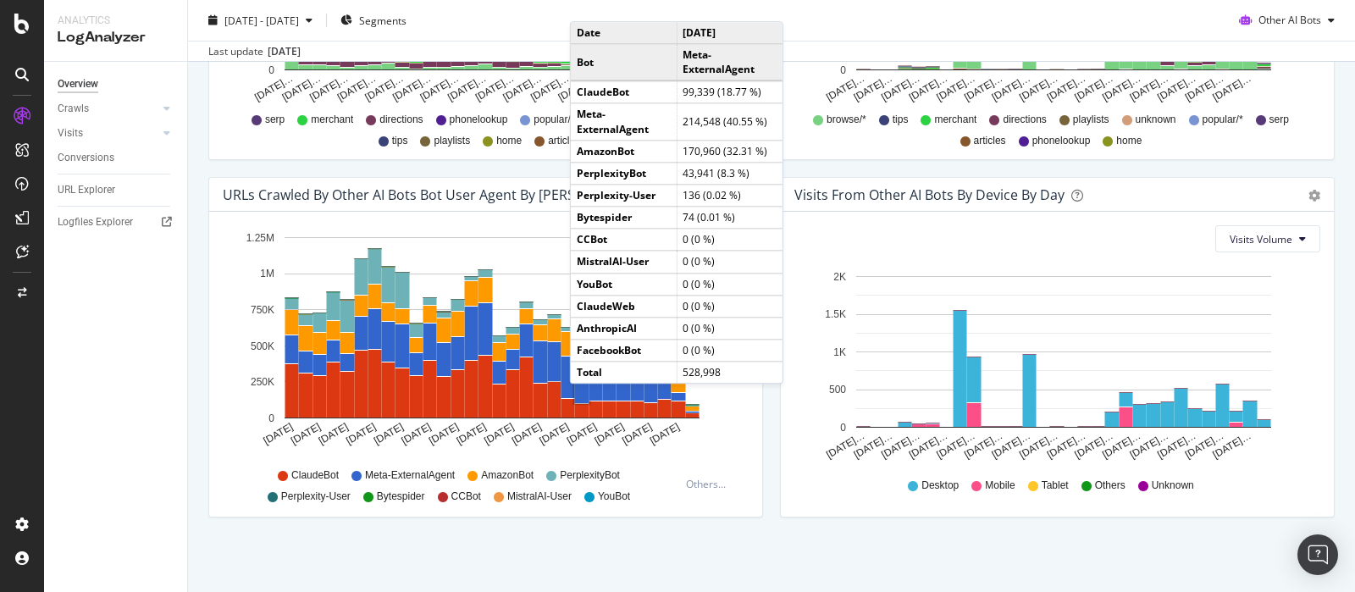
click at [90, 451] on div "Overview Crawls Daily Distribution Segments Distribution HTTP Codes Resources V…" at bounding box center [115, 327] width 143 height 530
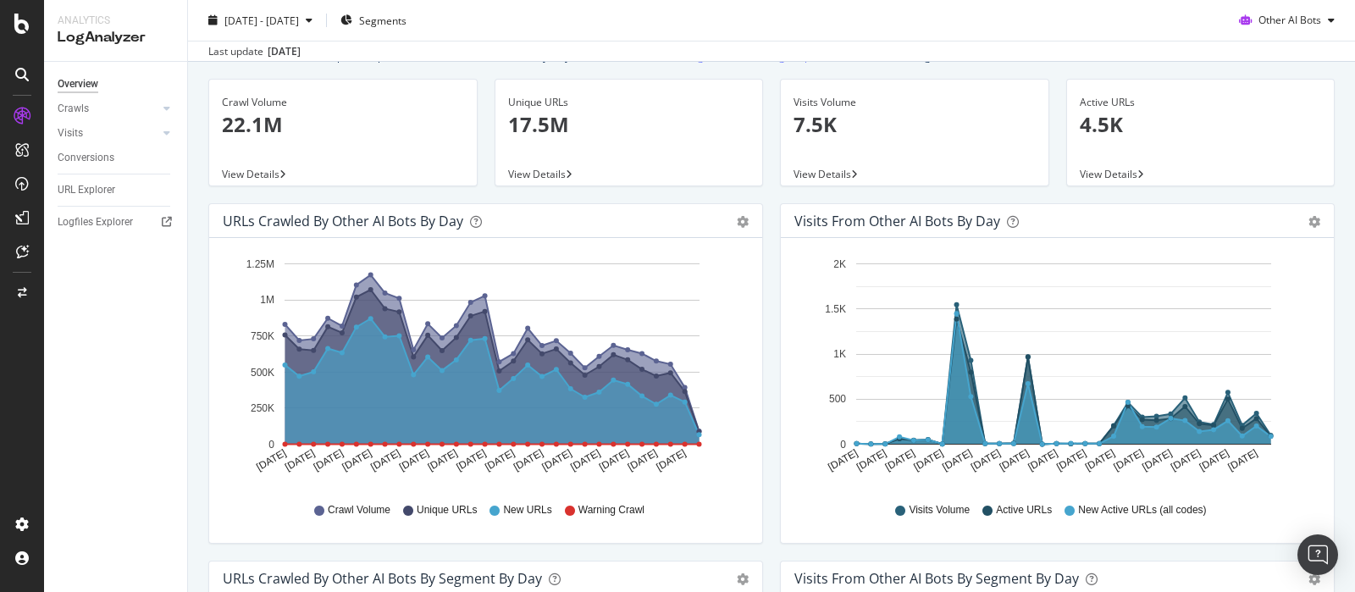
scroll to position [0, 0]
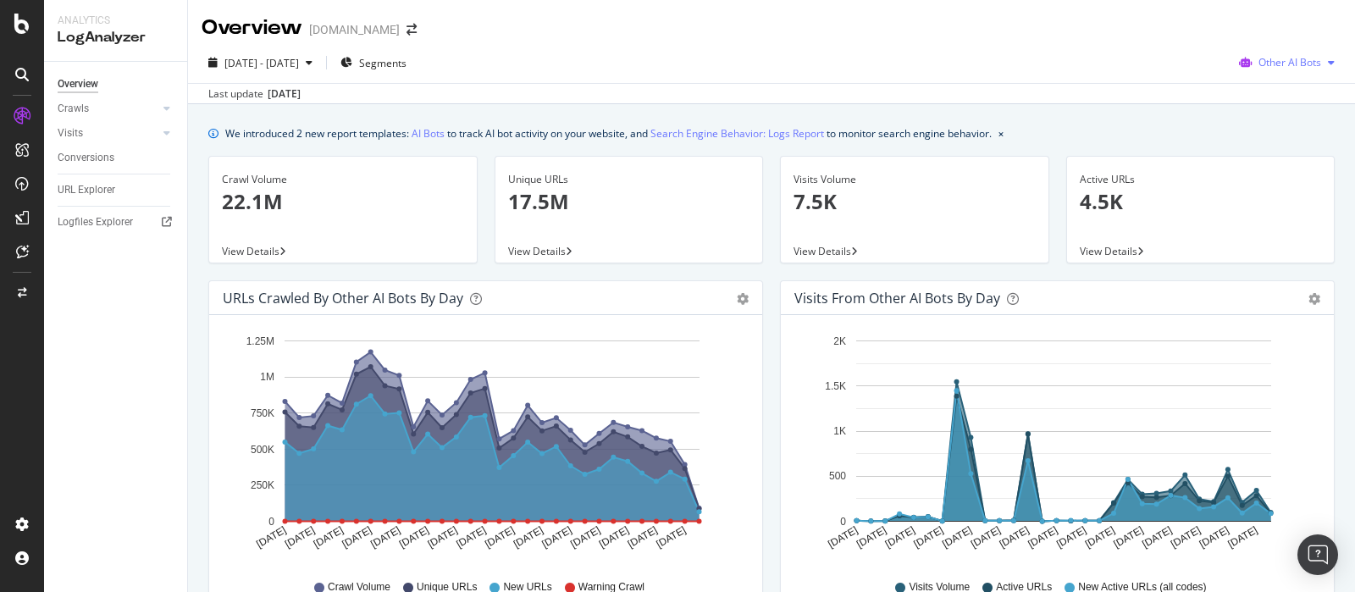
click at [1303, 65] on span "Other AI Bots" at bounding box center [1289, 62] width 63 height 14
click at [1277, 159] on span "OpenAI" at bounding box center [1291, 159] width 66 height 15
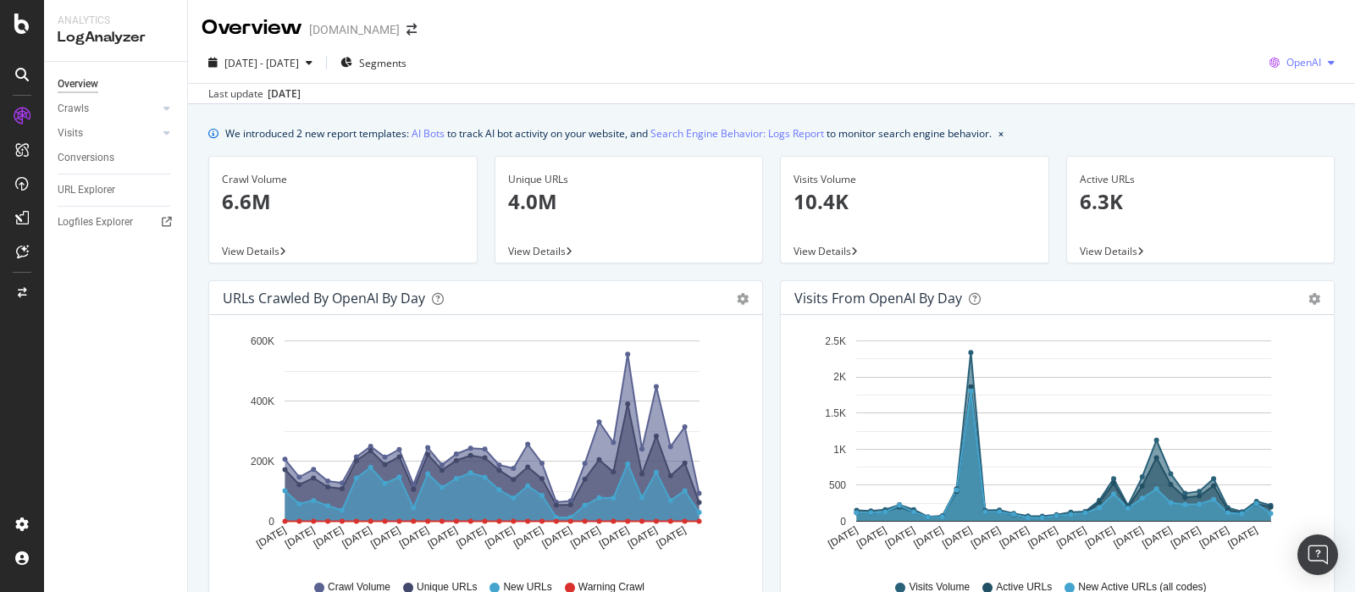
click at [1286, 60] on span "OpenAI" at bounding box center [1303, 62] width 35 height 14
click at [1285, 189] on span "Other AI Bots" at bounding box center [1299, 190] width 63 height 15
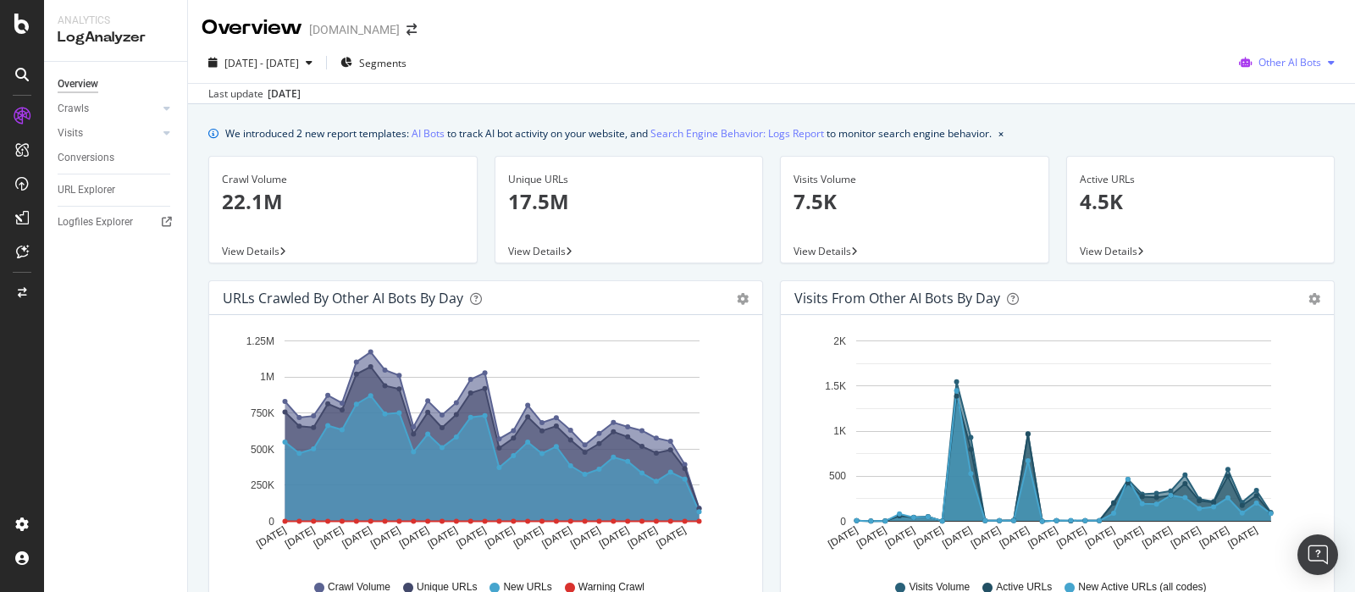
click at [1270, 64] on span "Other AI Bots" at bounding box center [1289, 62] width 63 height 14
click at [1278, 98] on span "Google" at bounding box center [1291, 96] width 66 height 15
